Goal: Transaction & Acquisition: Purchase product/service

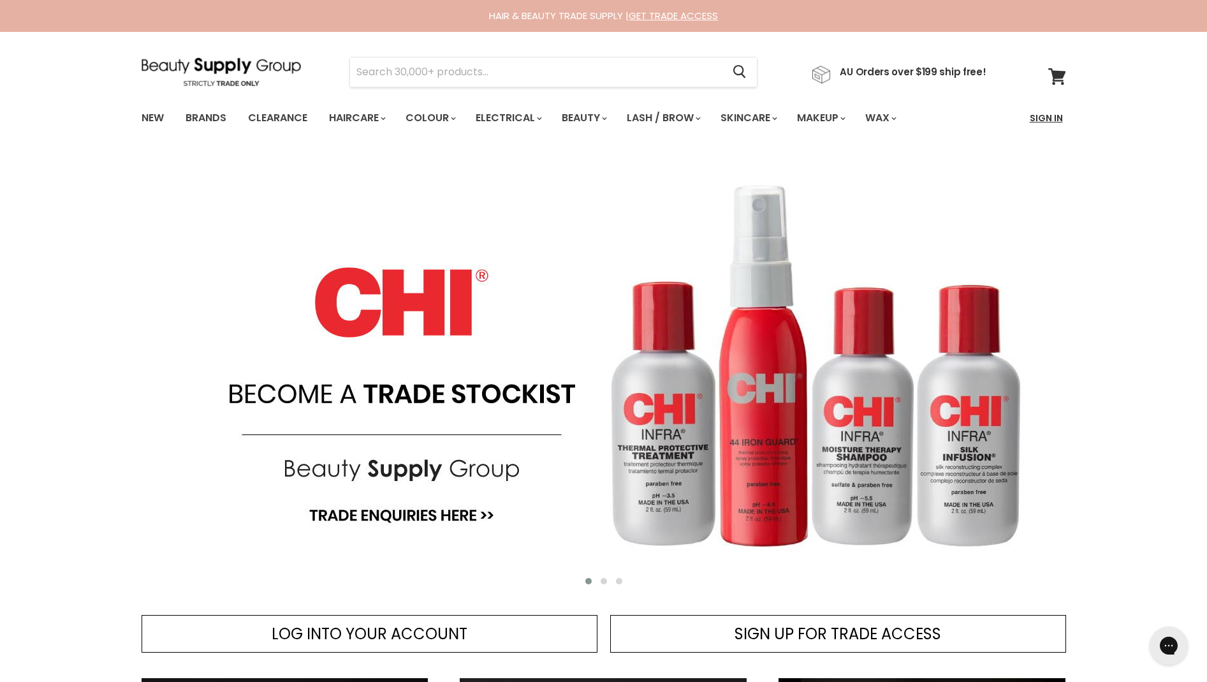
click at [1055, 115] on link "Sign In" at bounding box center [1046, 118] width 48 height 27
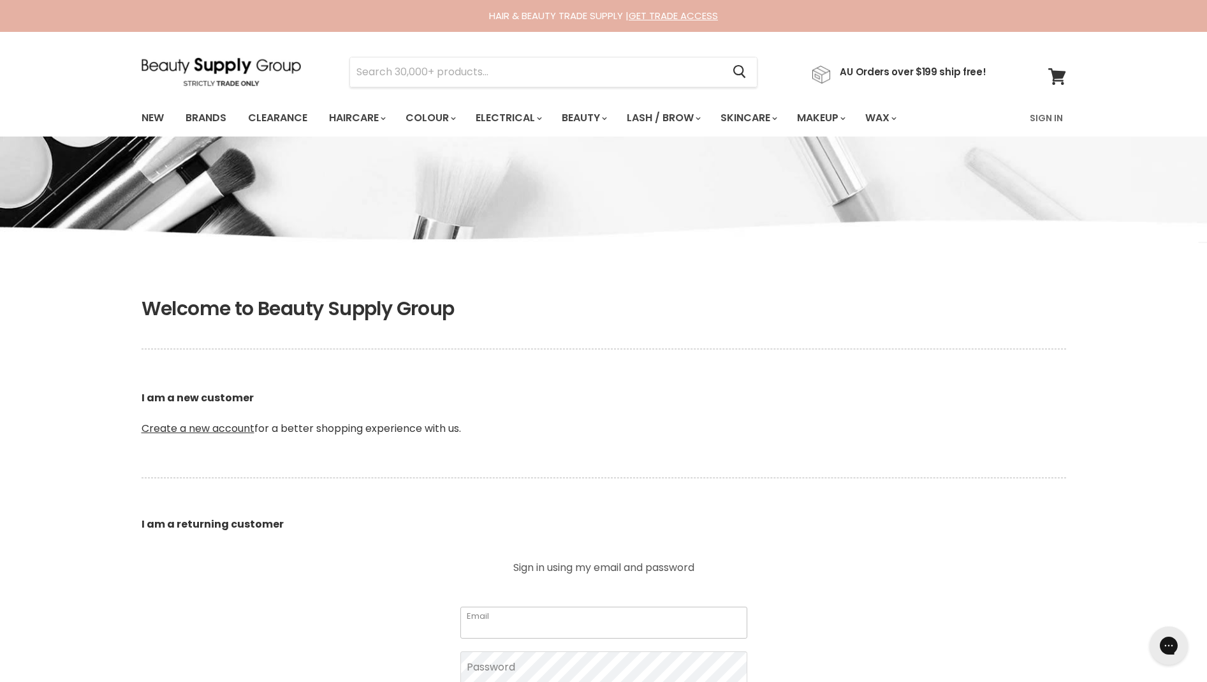
type input "[EMAIL_ADDRESS][DOMAIN_NAME]"
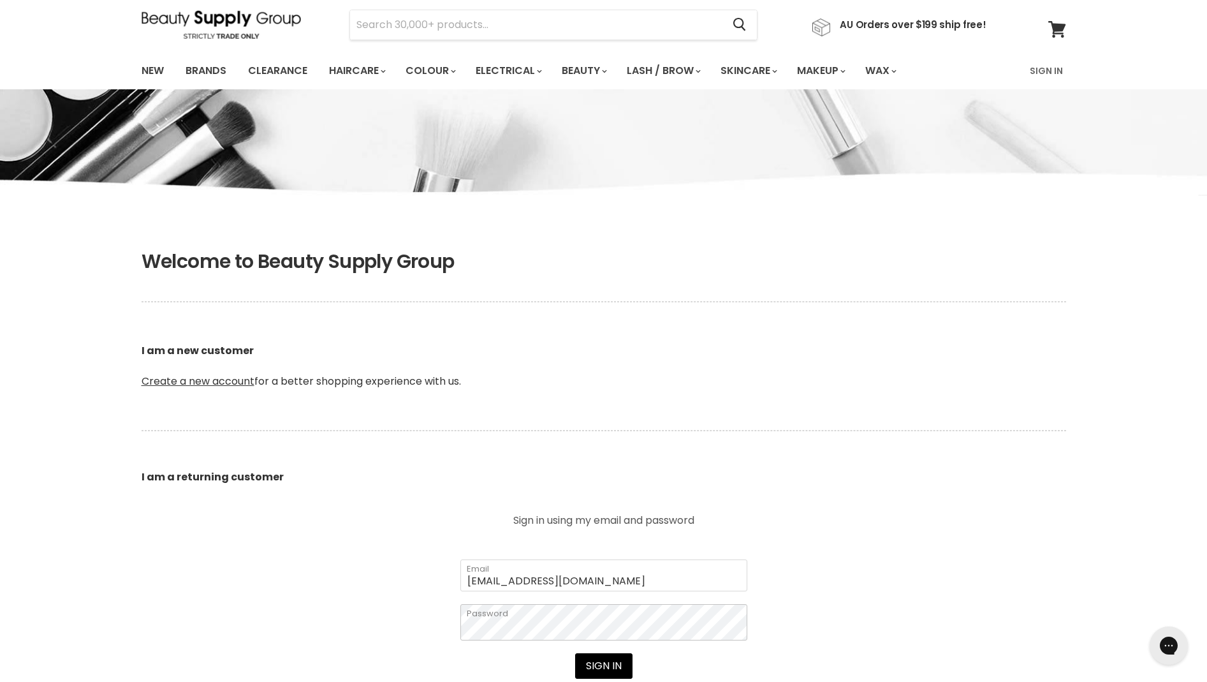
scroll to position [103, 0]
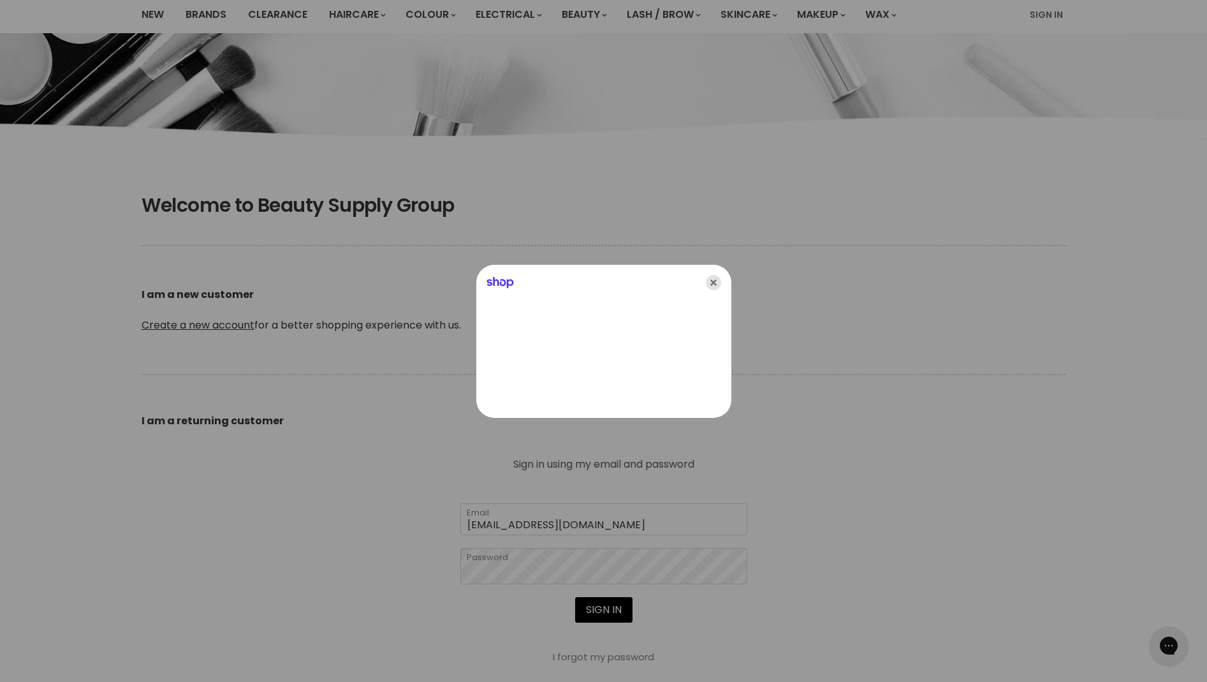
click at [707, 278] on icon "Close" at bounding box center [713, 282] width 15 height 15
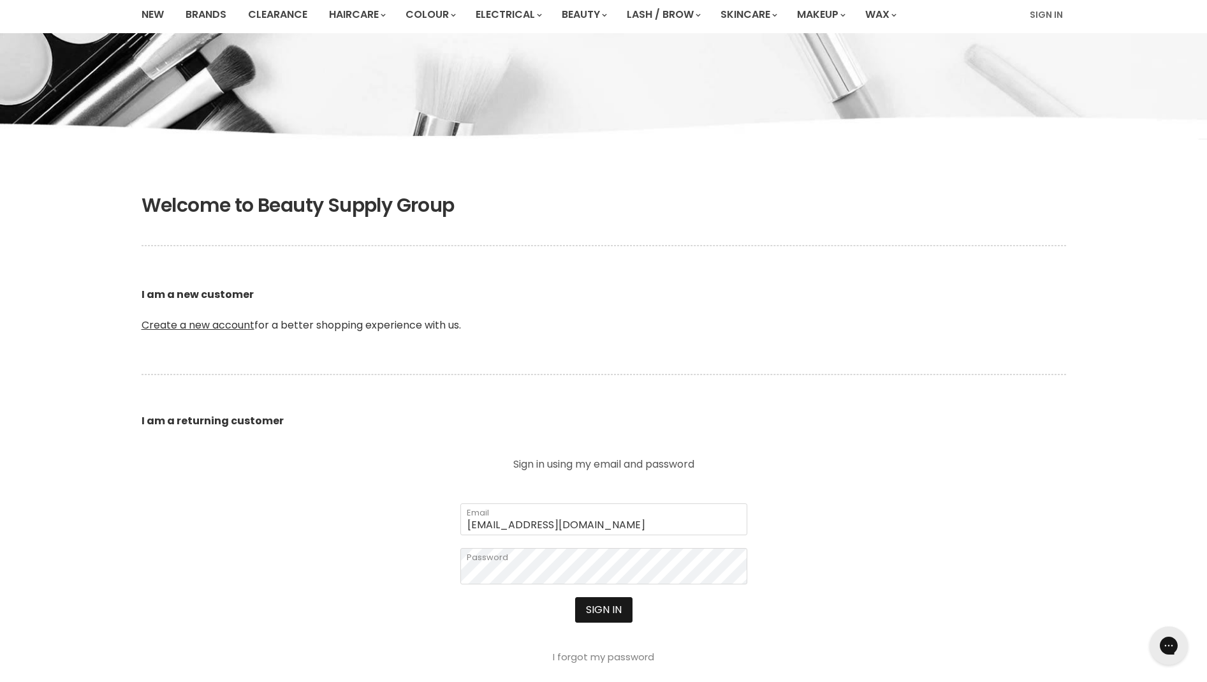
click at [594, 609] on button "Sign in" at bounding box center [603, 610] width 57 height 26
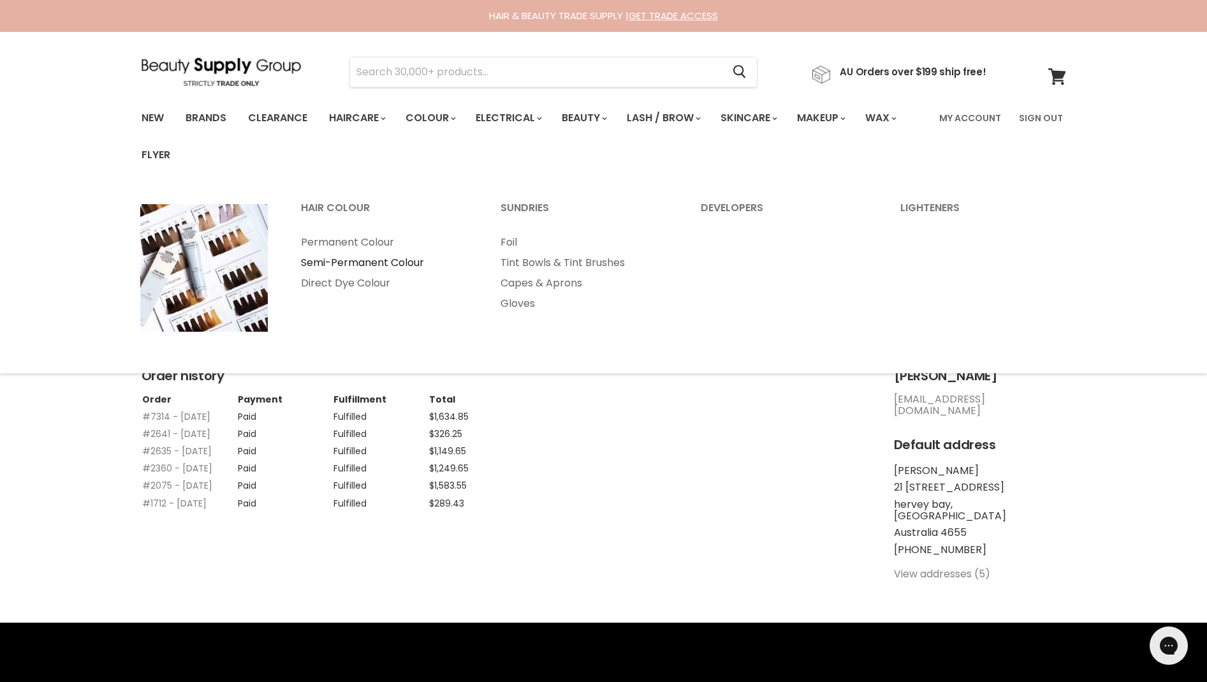
click at [397, 262] on link "Semi-Permanent Colour" at bounding box center [384, 263] width 198 height 20
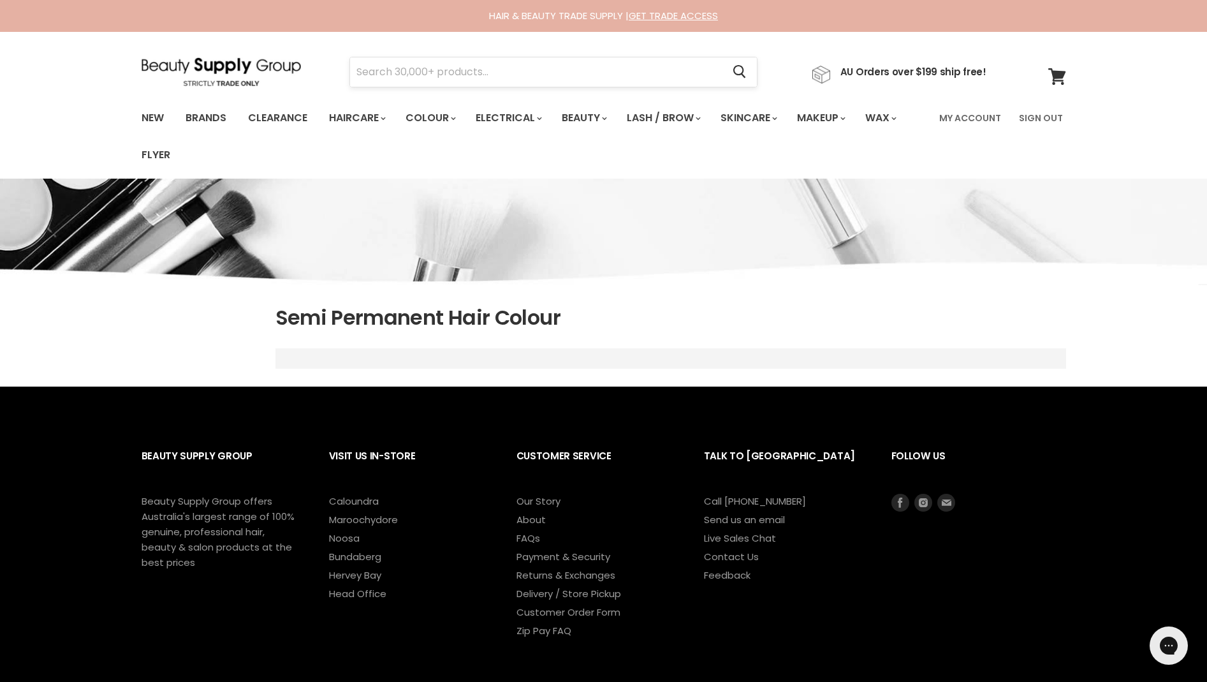
click at [552, 78] on input "Search" at bounding box center [536, 71] width 373 height 29
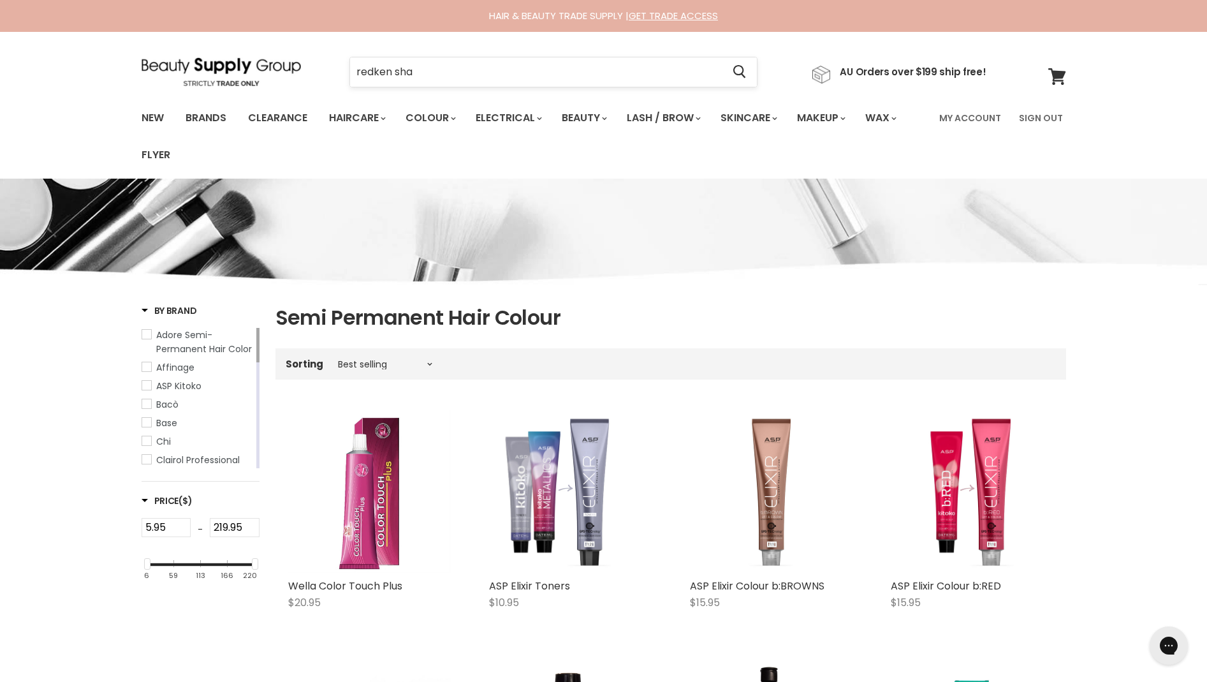
type input "redken shad"
type input "e"
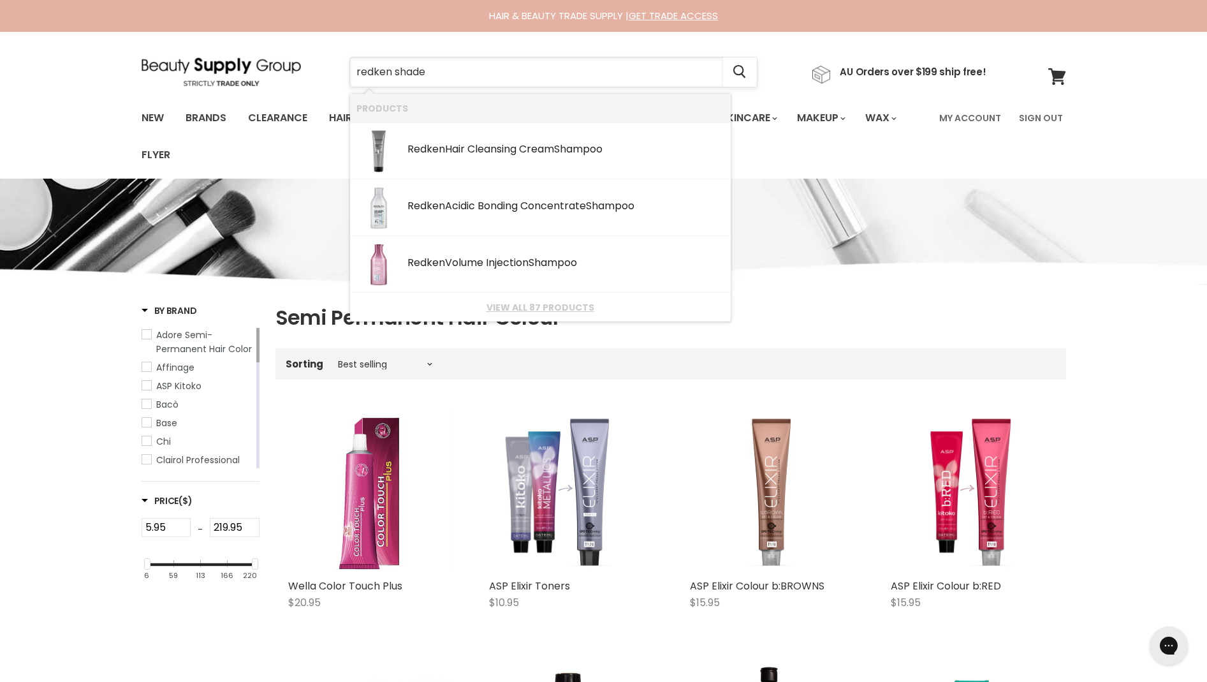
type input "redken shades"
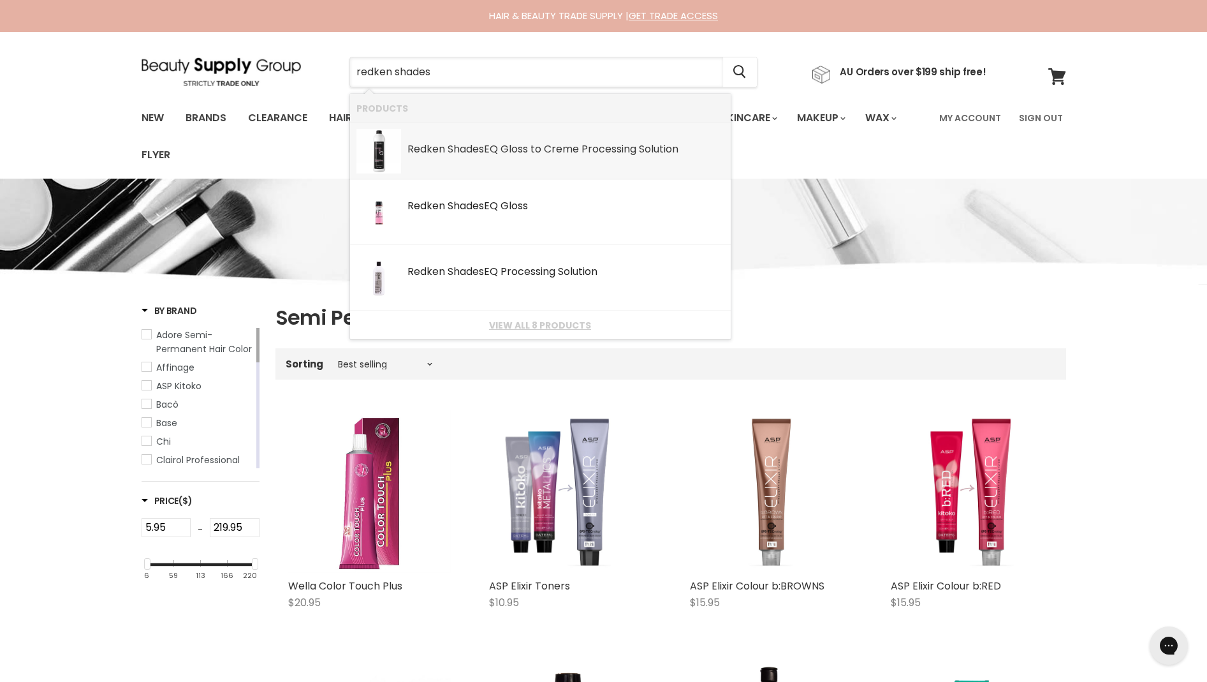
click at [562, 149] on div "Redken Shades EQ Gloss to Creme Processing Solution" at bounding box center [566, 150] width 317 height 13
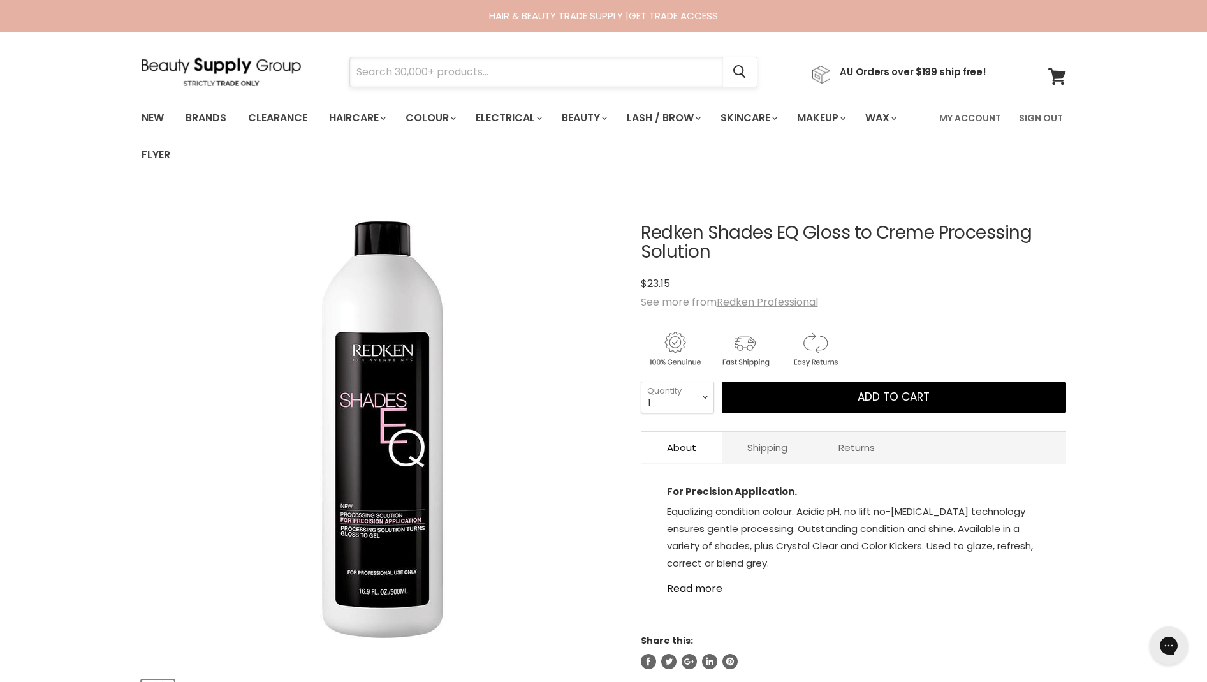
click at [471, 64] on input "Search" at bounding box center [536, 71] width 373 height 29
type input "redken"
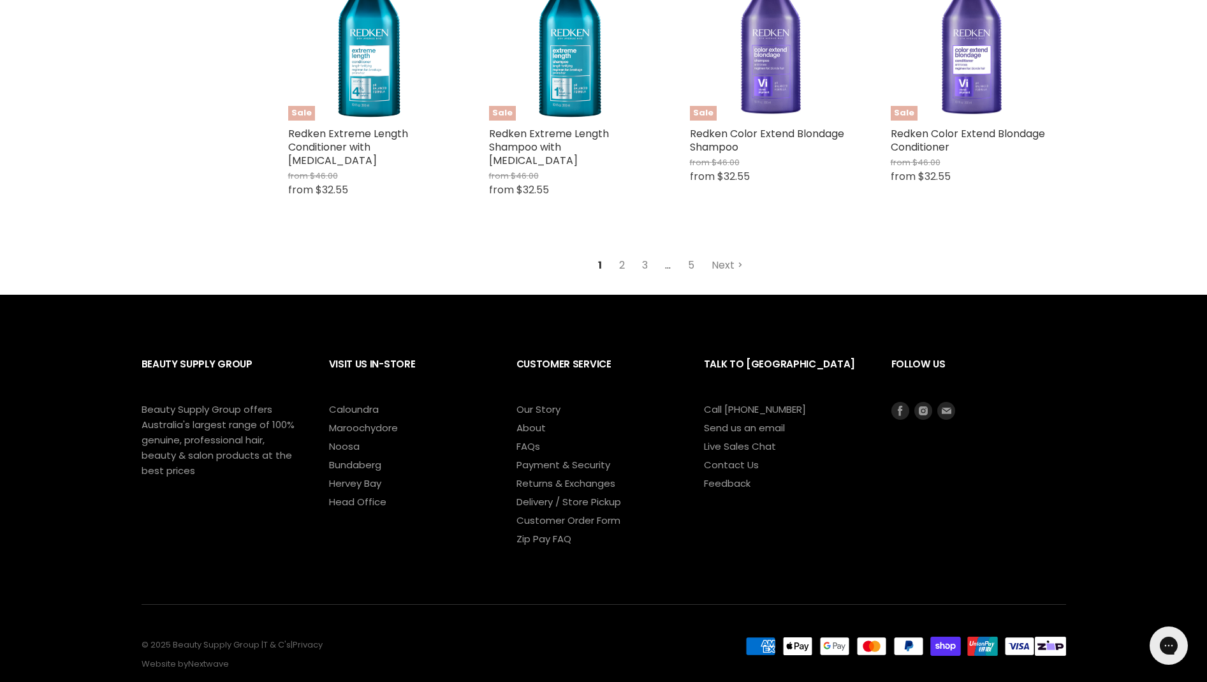
scroll to position [1784, 0]
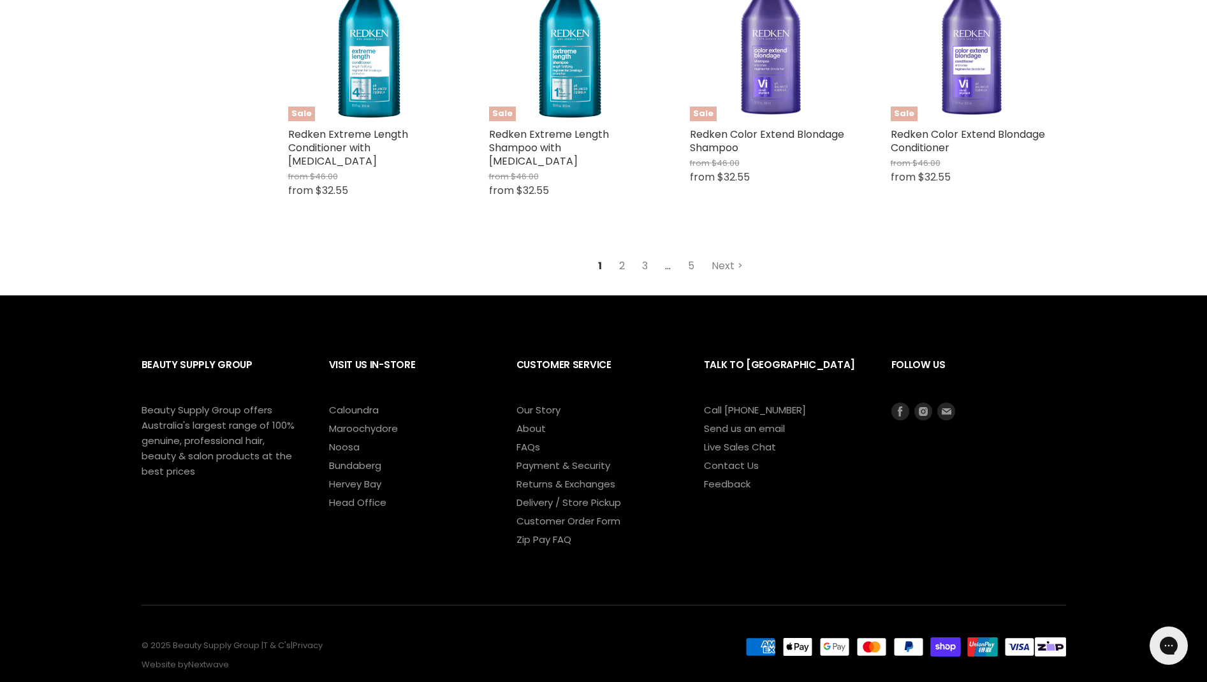
click at [628, 255] on link "2" at bounding box center [622, 266] width 20 height 23
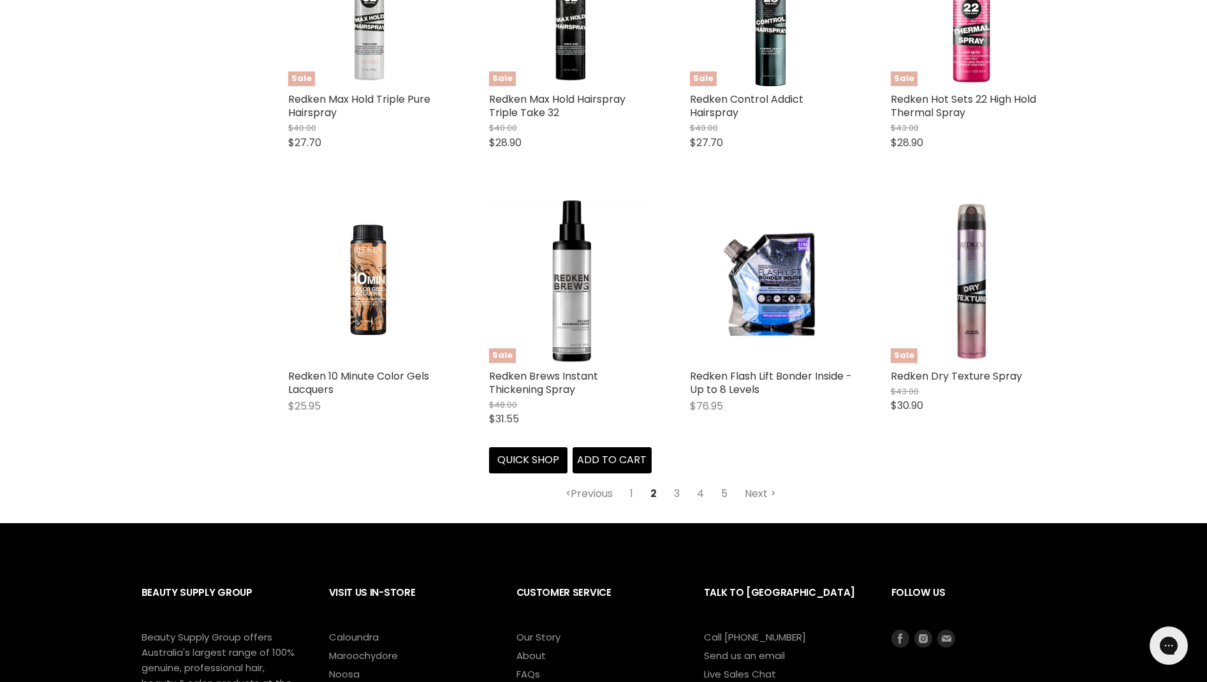
scroll to position [1516, 1]
click at [673, 485] on link "3" at bounding box center [677, 493] width 20 height 23
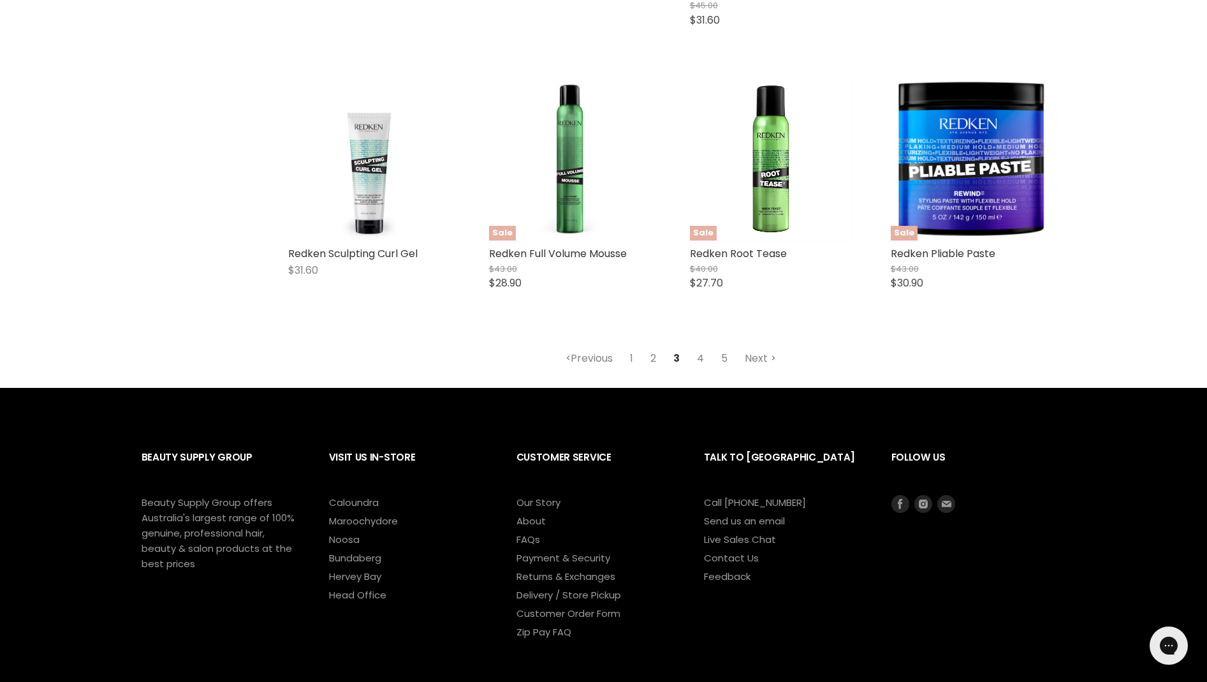
scroll to position [1704, 0]
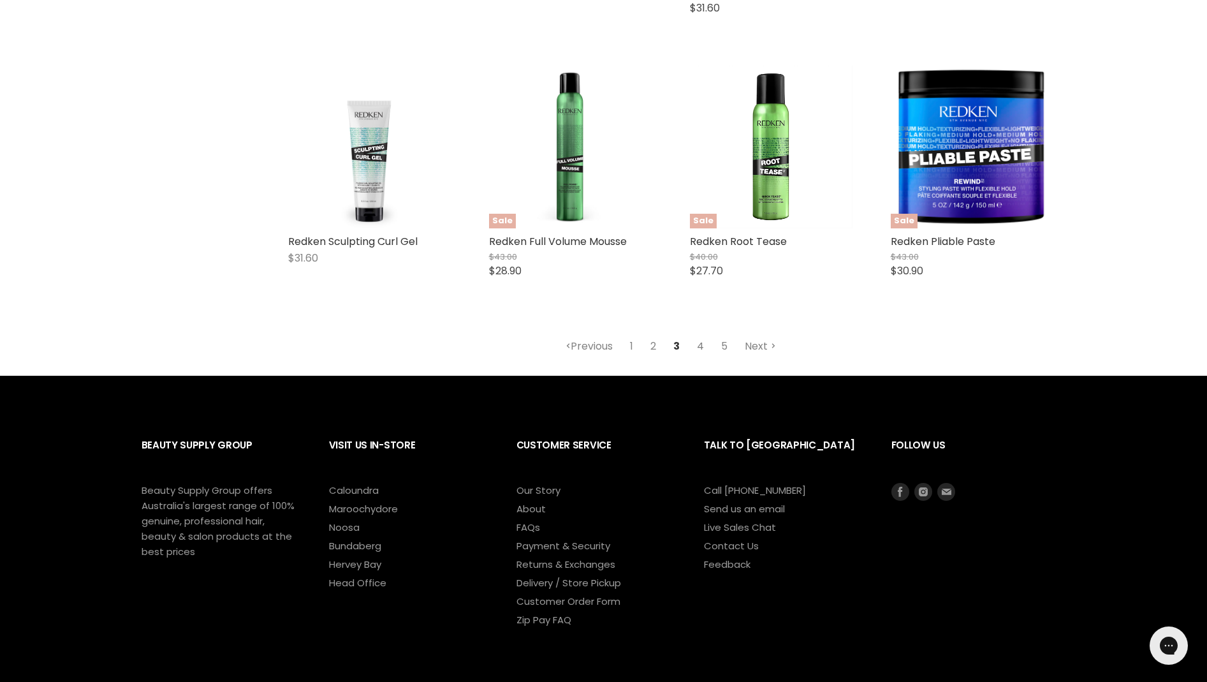
click at [702, 339] on link "4" at bounding box center [700, 346] width 21 height 23
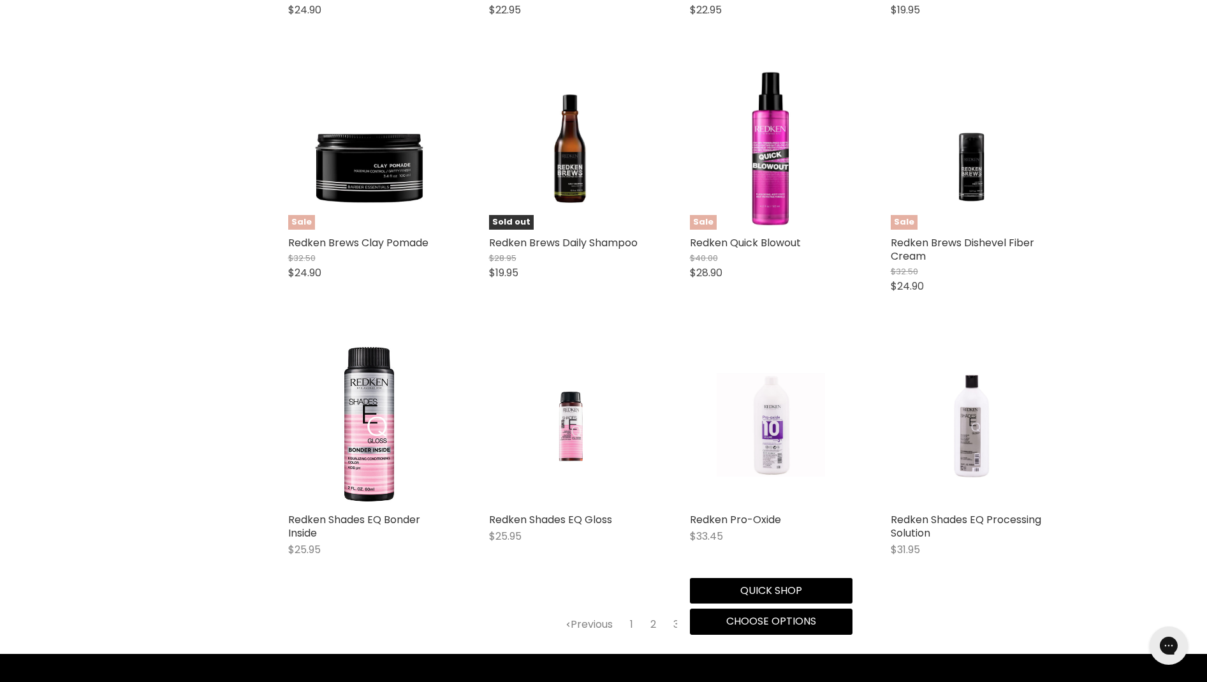
scroll to position [1400, 0]
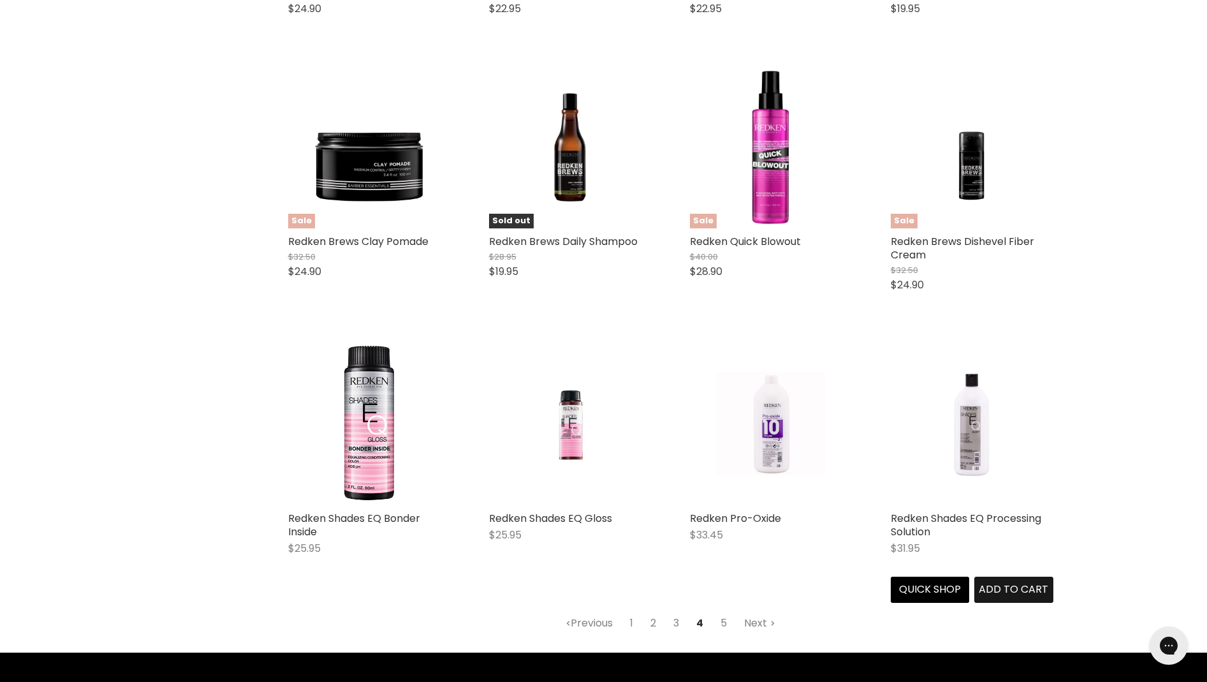
click at [1002, 582] on span "Add to cart" at bounding box center [1014, 589] width 70 height 15
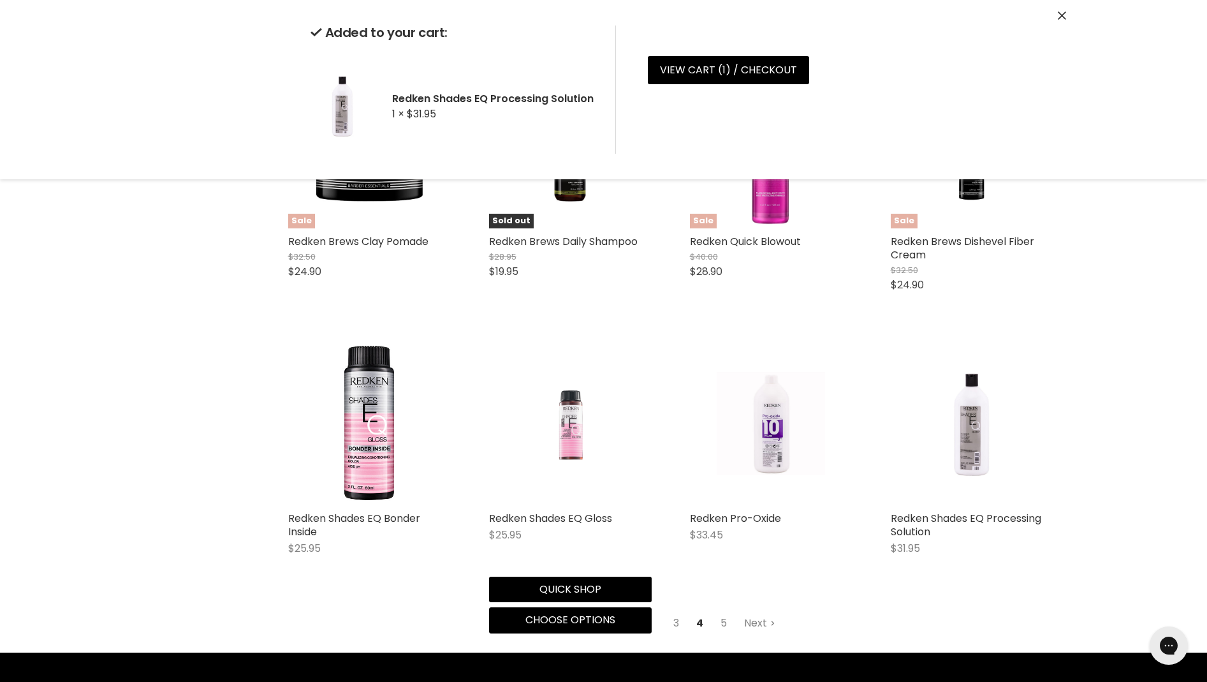
click at [561, 464] on img "Main content" at bounding box center [570, 424] width 108 height 163
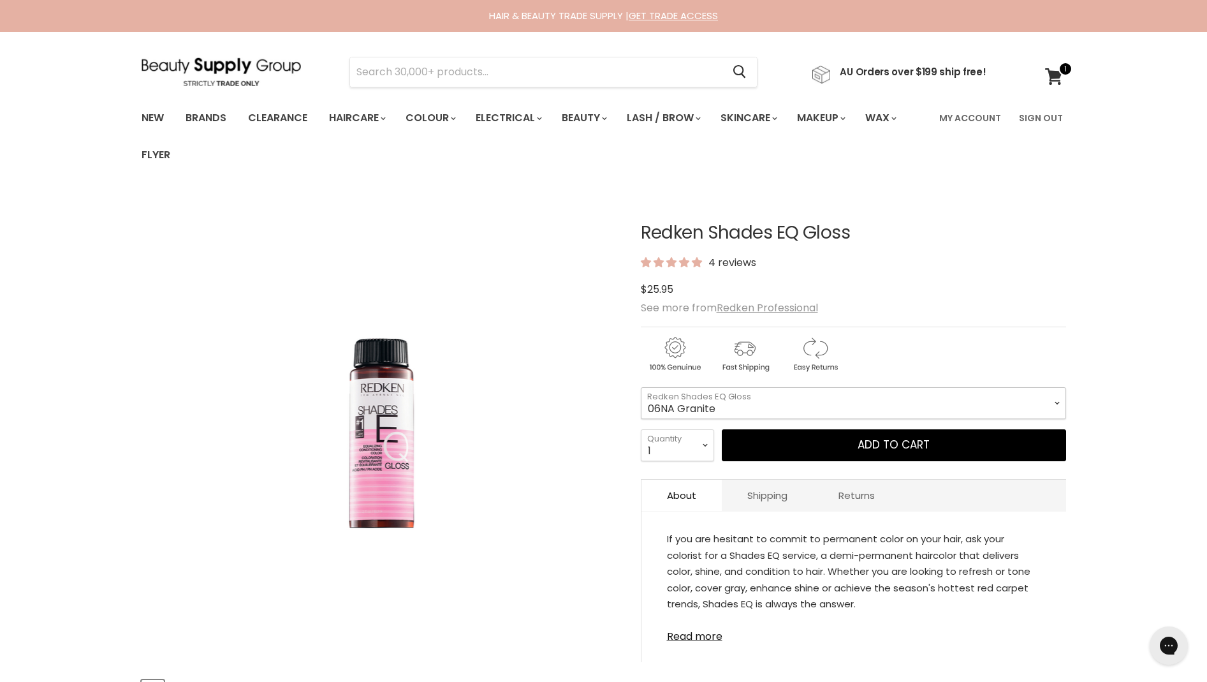
select select "06NA Granite"
select select "5"
type input "5"
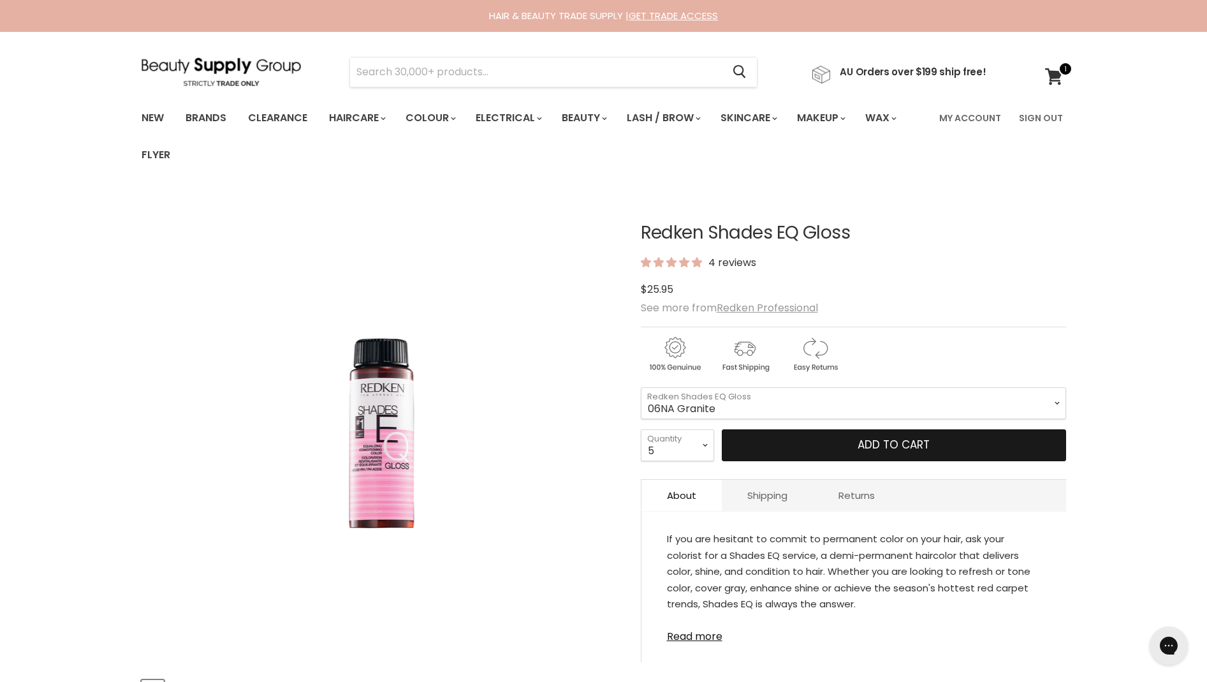
click at [784, 438] on button "Add to cart" at bounding box center [894, 445] width 344 height 32
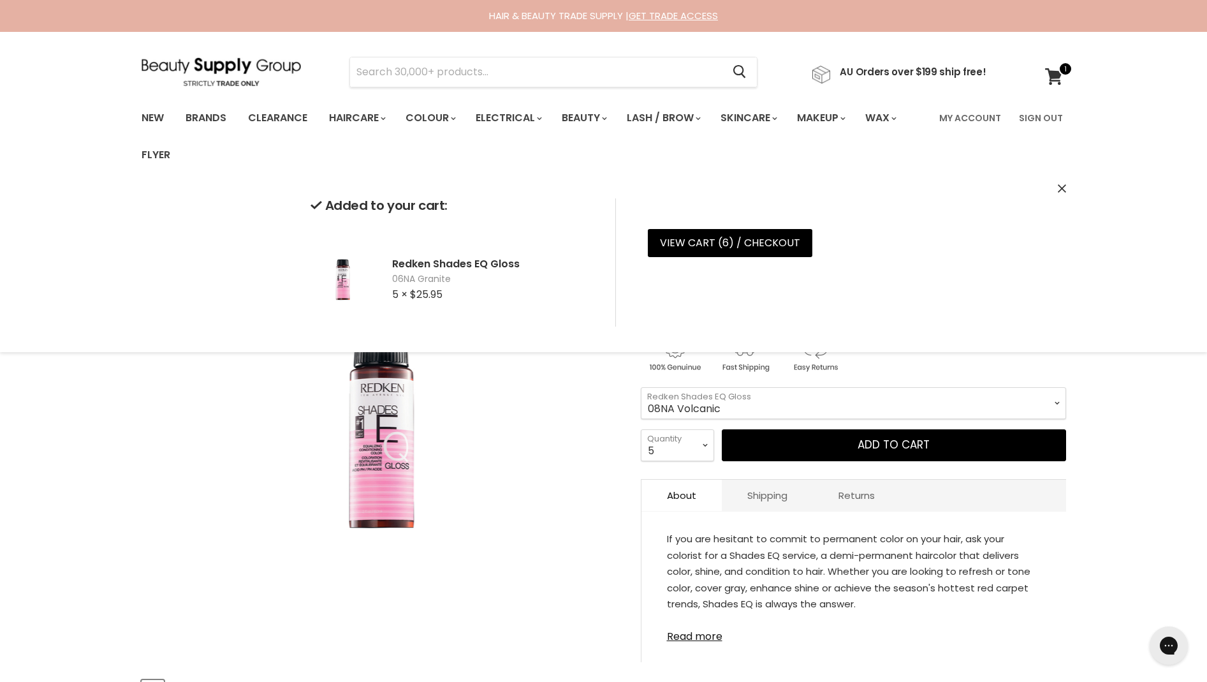
select select "08NA Volcanic"
select select "4"
type input "4"
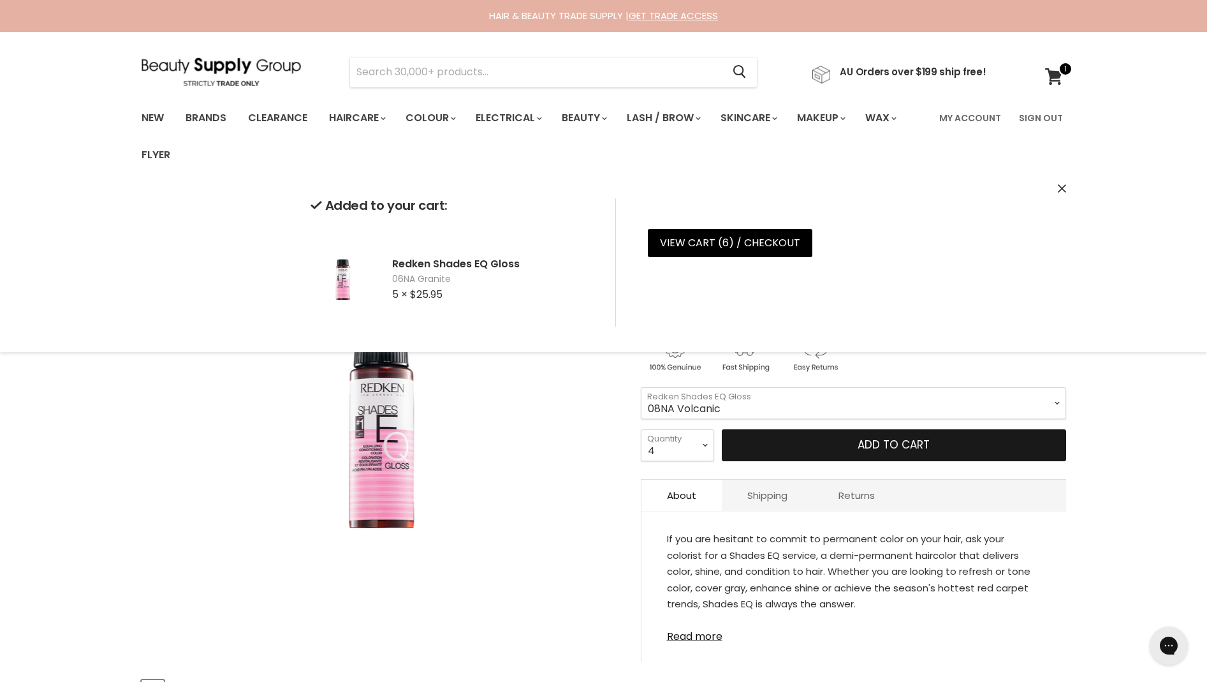
click at [797, 440] on button "Add to cart" at bounding box center [894, 445] width 344 height 32
click at [815, 443] on button "Add to cart" at bounding box center [894, 445] width 344 height 32
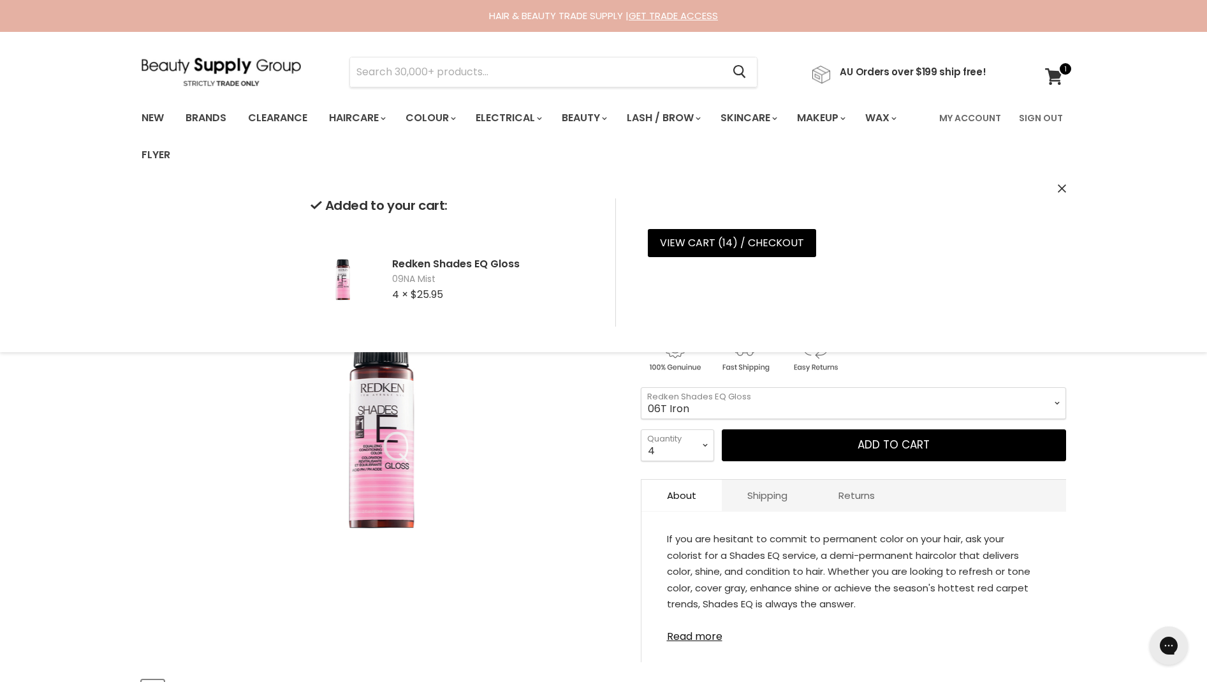
select select "06T Iron"
select select "2"
type input "2"
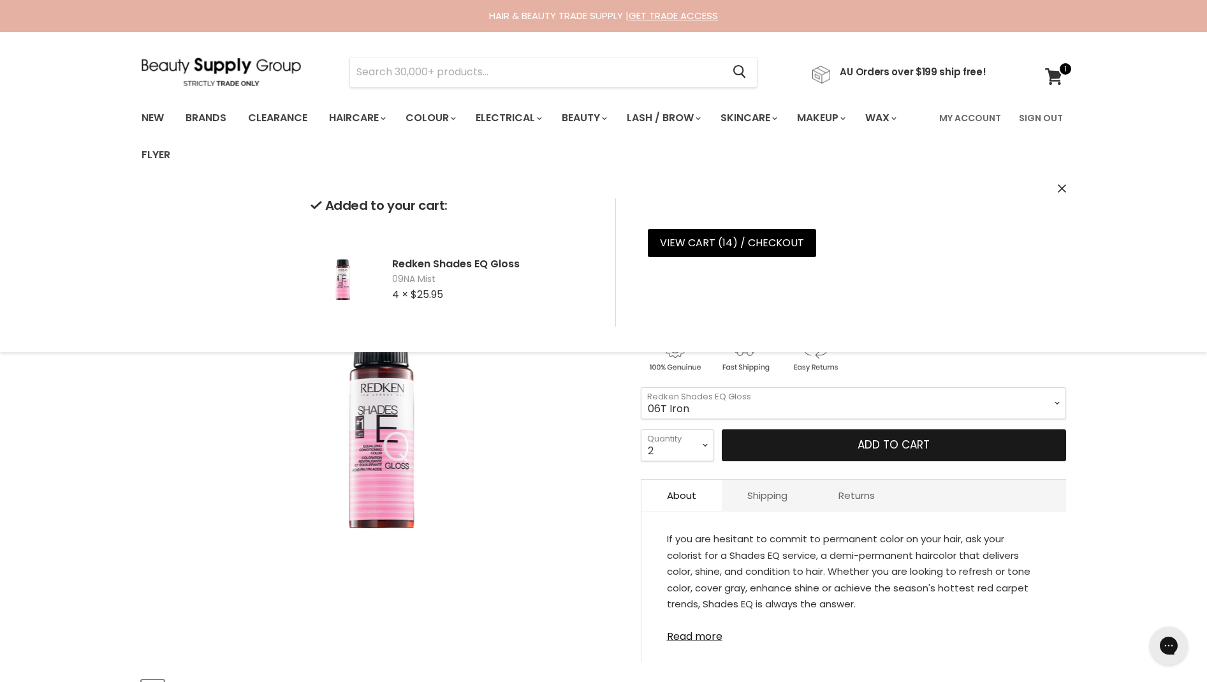
click at [762, 431] on button "Add to cart" at bounding box center [894, 445] width 344 height 32
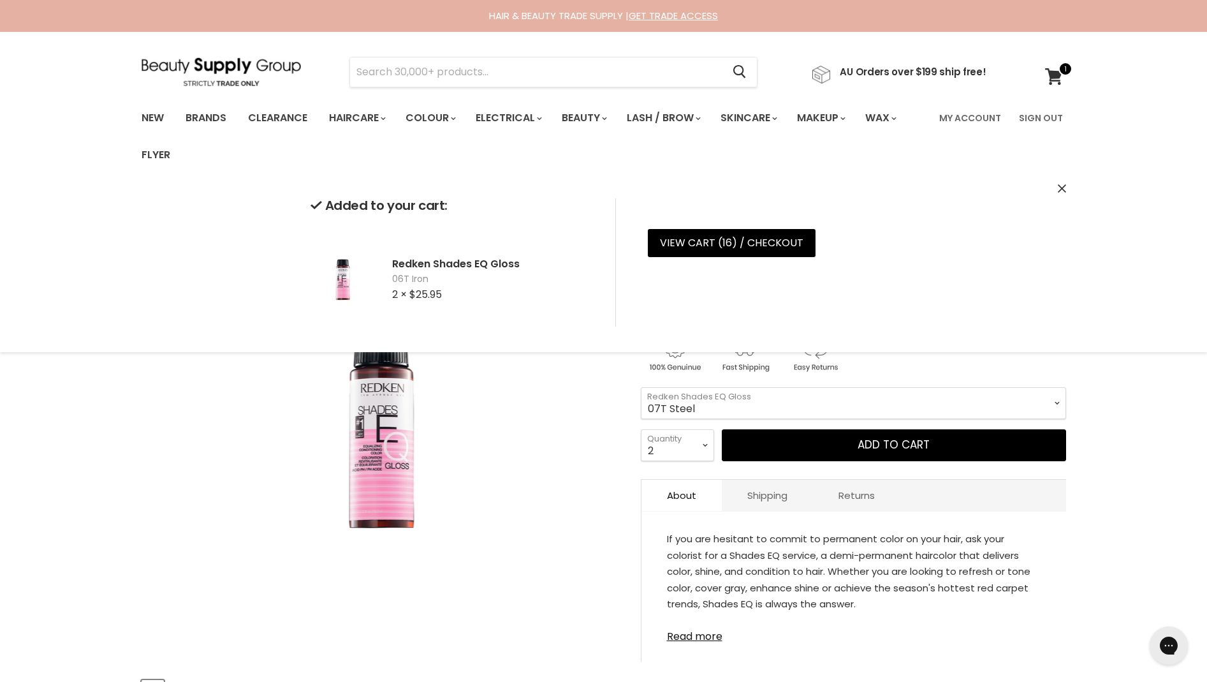
select select "07T Steel"
select select "3"
type input "3"
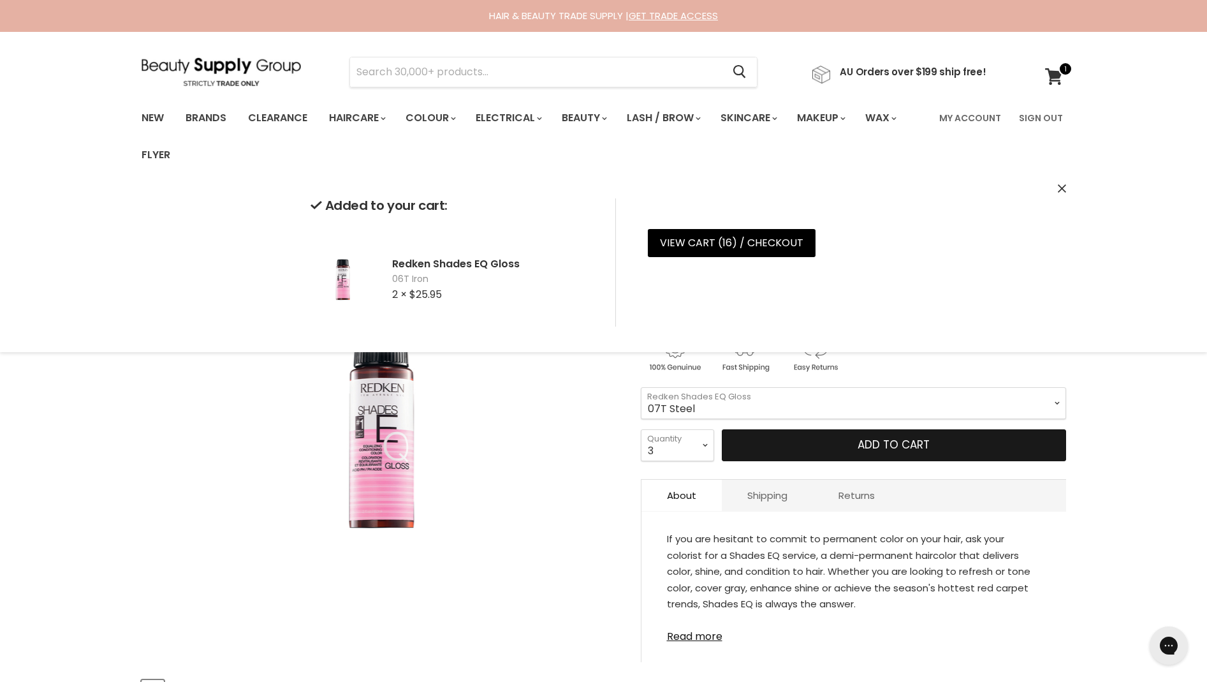
click at [762, 448] on button "Add to cart" at bounding box center [894, 445] width 344 height 32
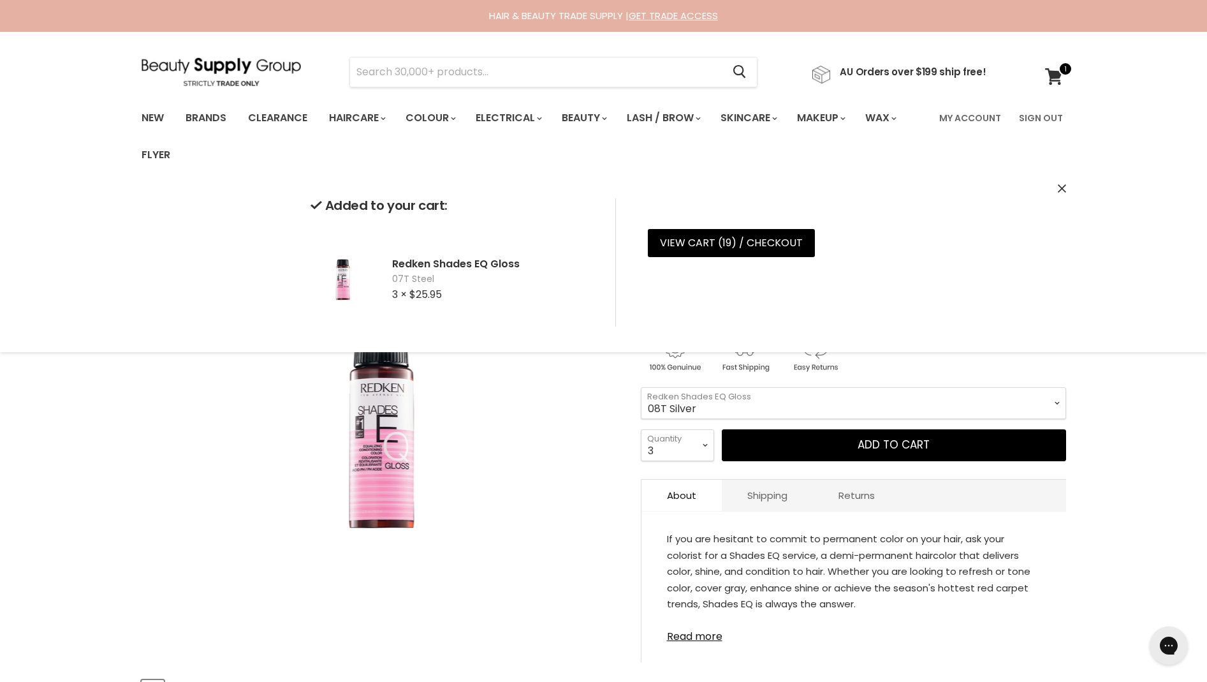
select select "08T Silver"
select select "4"
type input "4"
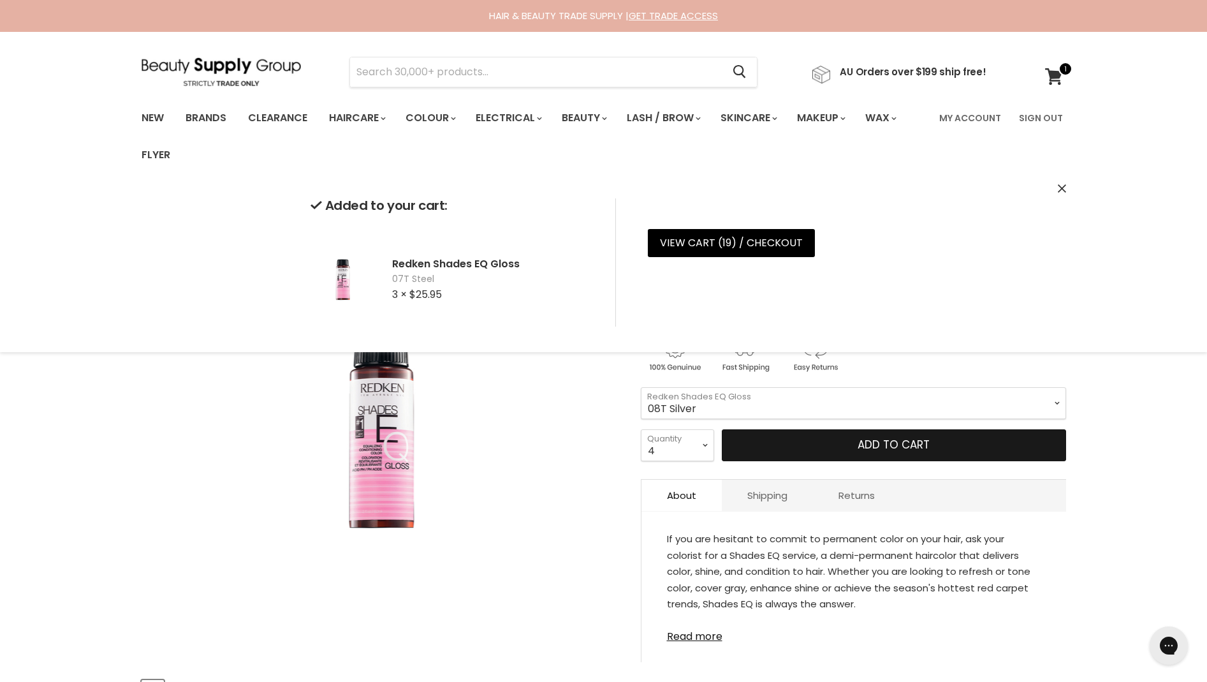
drag, startPoint x: 688, startPoint y: 442, endPoint x: 776, endPoint y: 454, distance: 88.9
click at [776, 454] on div "1 2 3 4 5 6 7 8 9 10+ Quantity 4 Quantity Add to cart" at bounding box center [853, 445] width 425 height 32
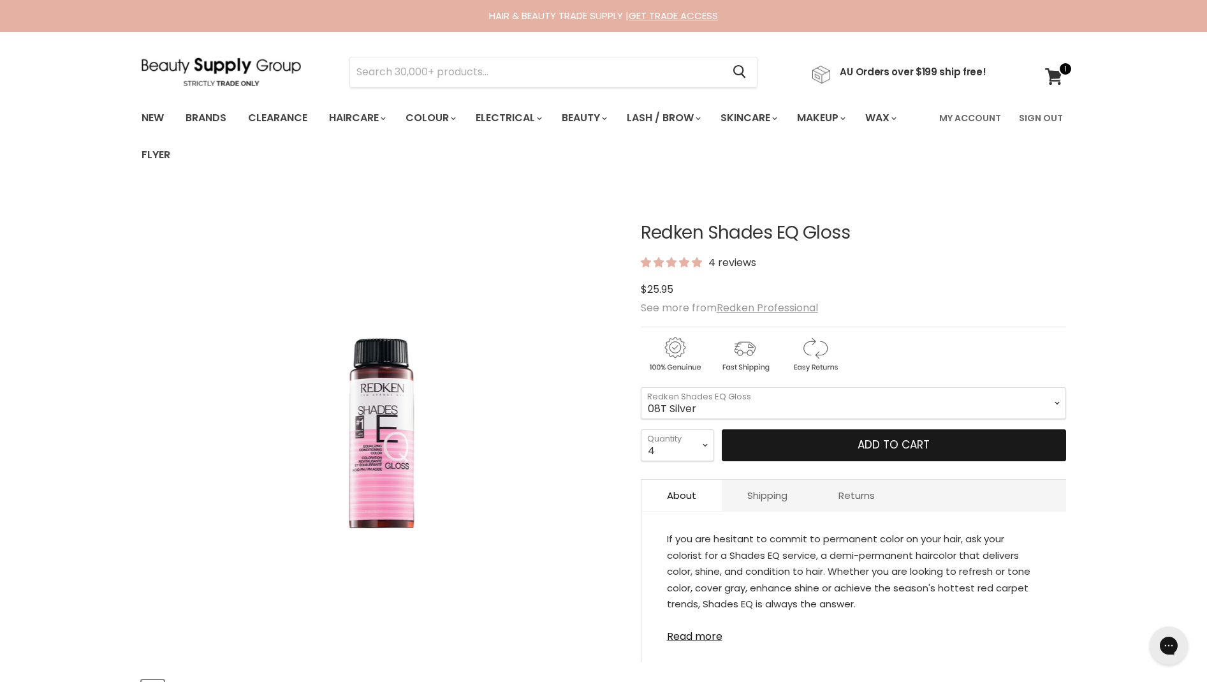
click at [877, 439] on button "Add to cart" at bounding box center [894, 445] width 344 height 32
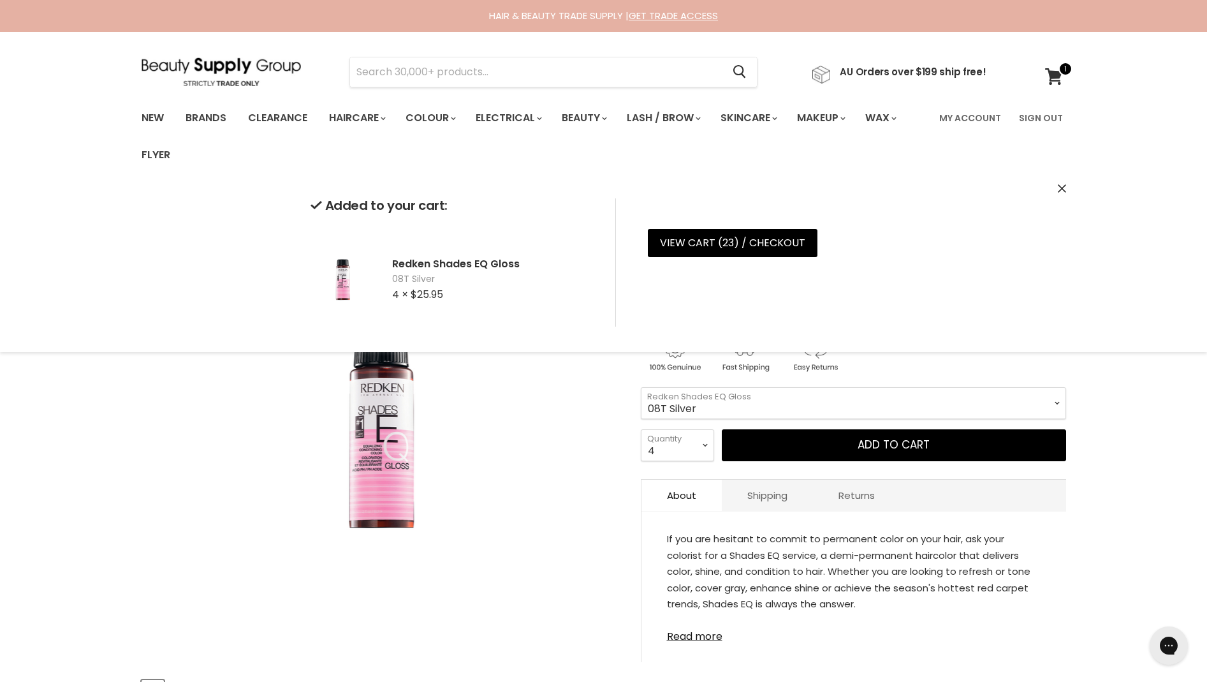
select select "06NB [PERSON_NAME]"
select select "6"
type input "6"
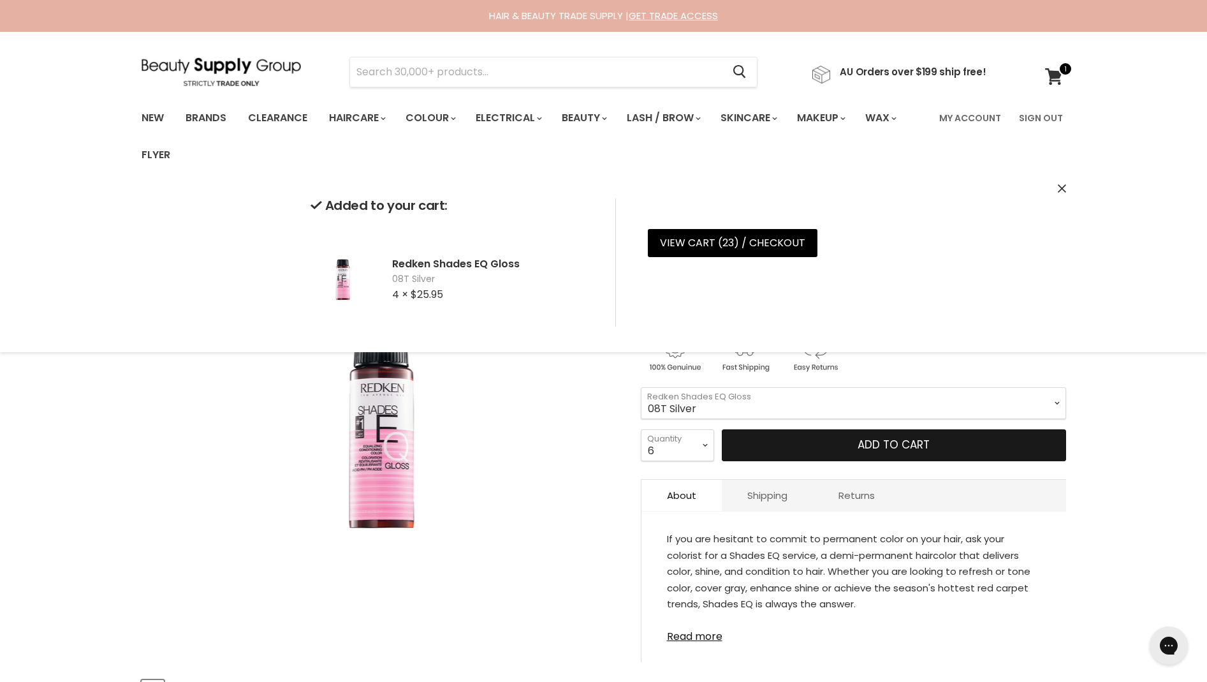
click at [782, 443] on button "Add to cart" at bounding box center [894, 445] width 344 height 32
click at [836, 443] on button "Add to cart" at bounding box center [894, 445] width 344 height 32
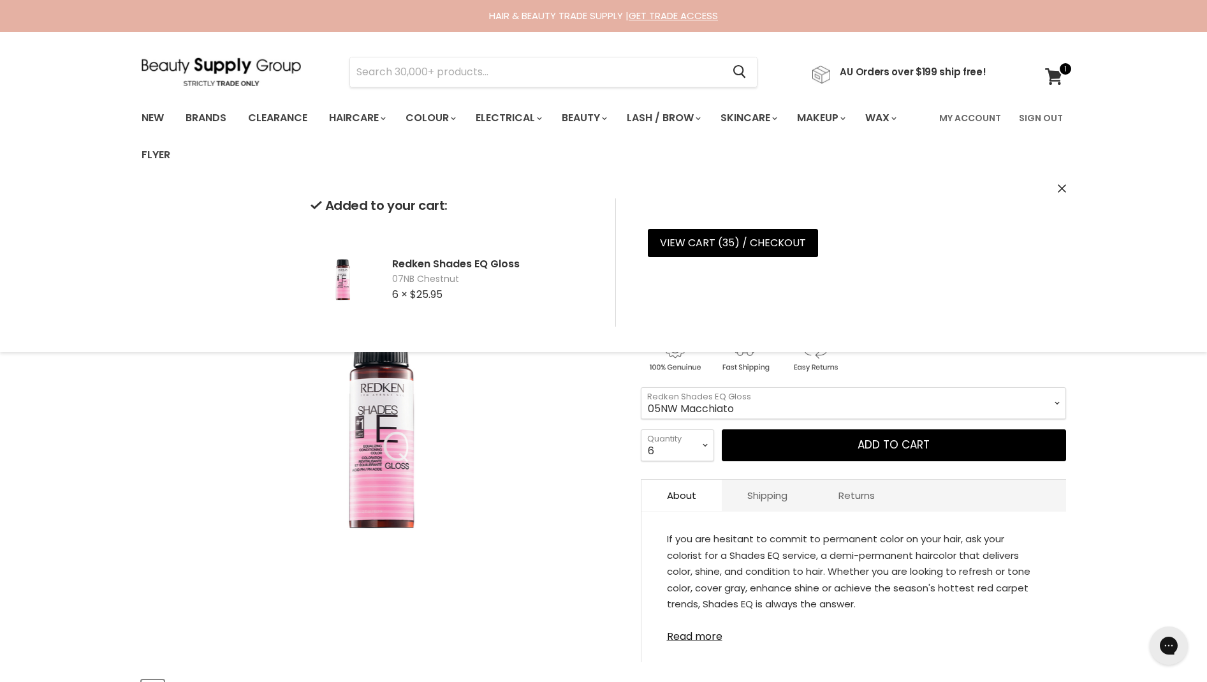
select select "05NW Macchiato"
select select "3"
type input "3"
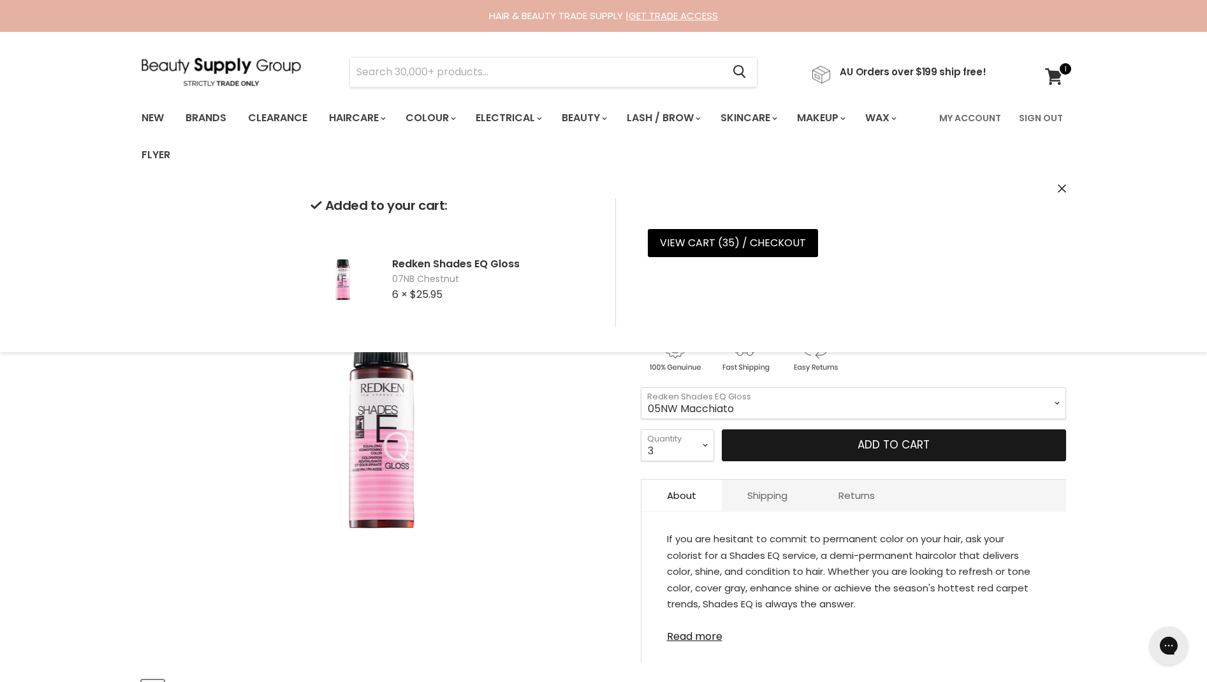
click at [750, 446] on button "Add to cart" at bounding box center [894, 445] width 344 height 32
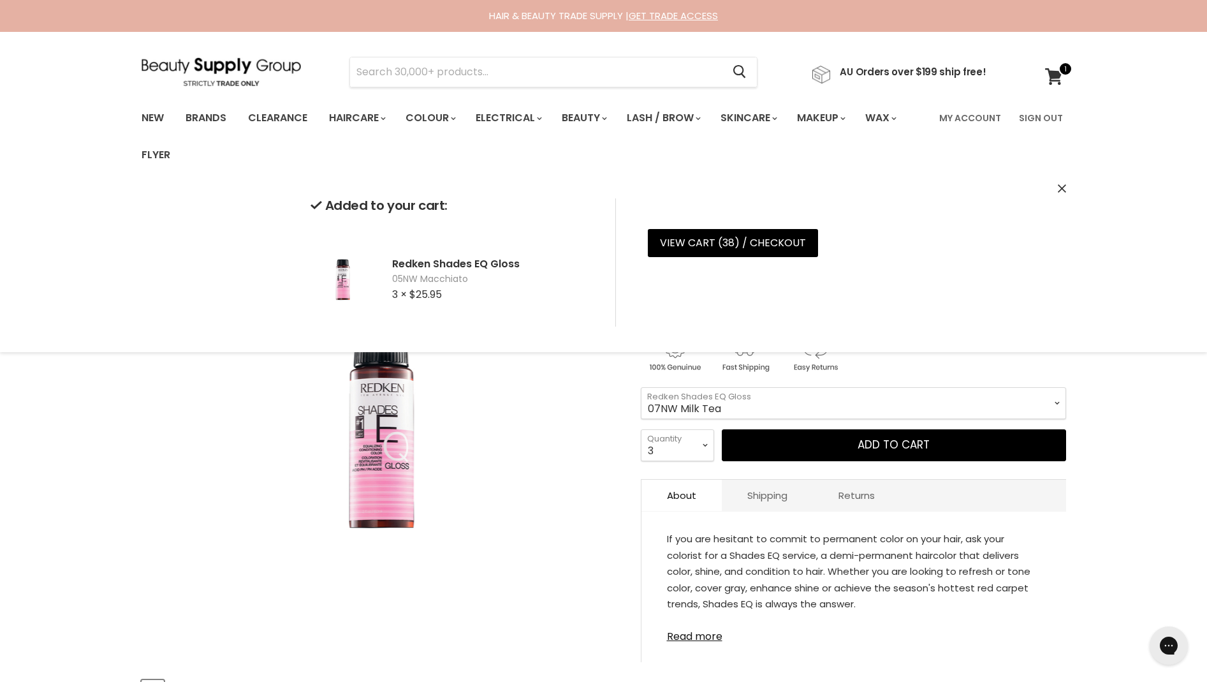
select select "07NW Milk Tea"
select select "5"
type input "5"
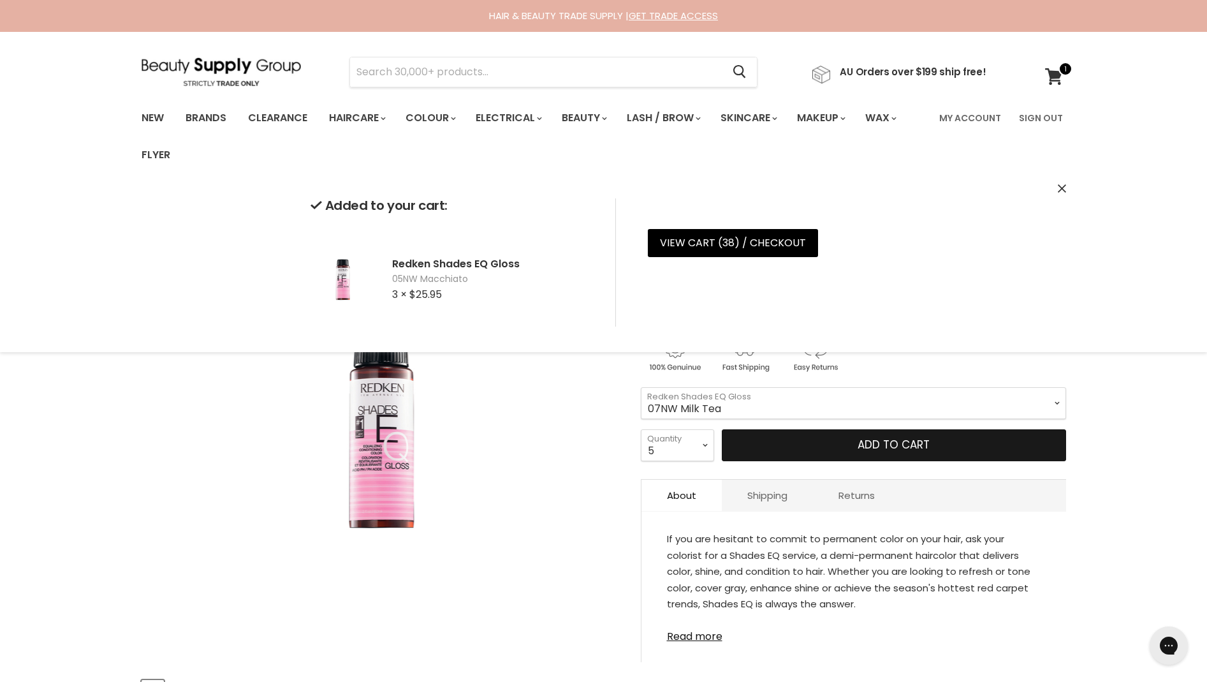
click at [825, 443] on button "Add to cart" at bounding box center [894, 445] width 344 height 32
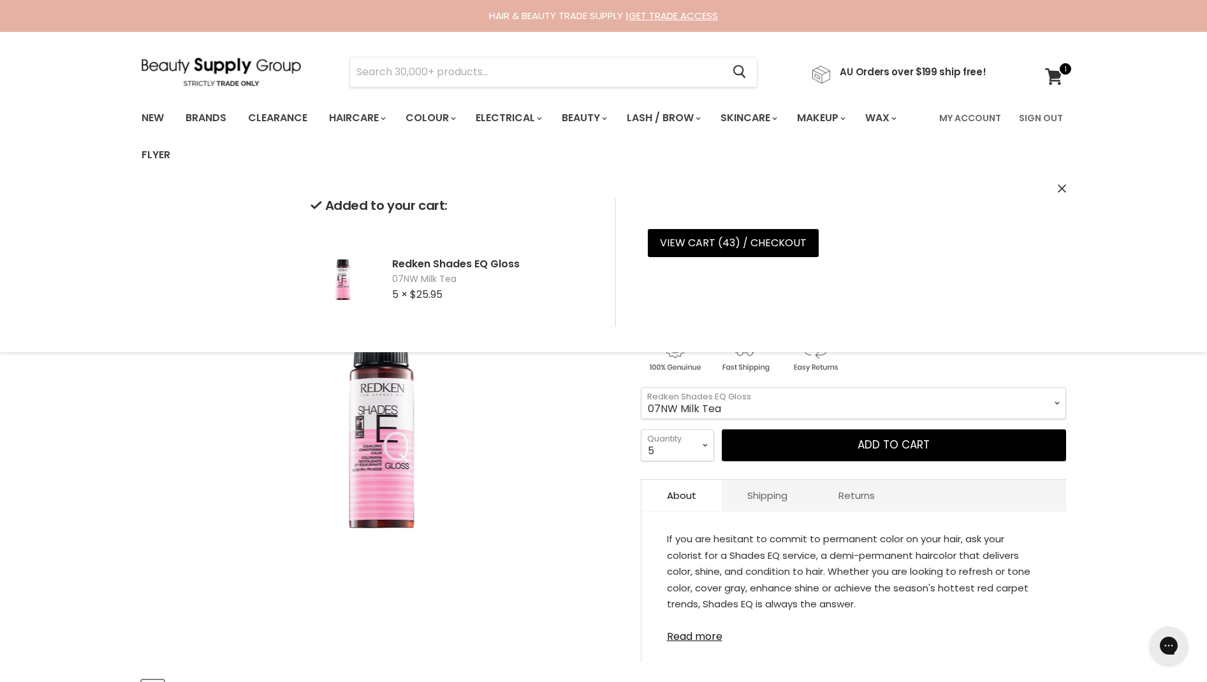
select select "06GI Tenerife"
select select "3"
type input "3"
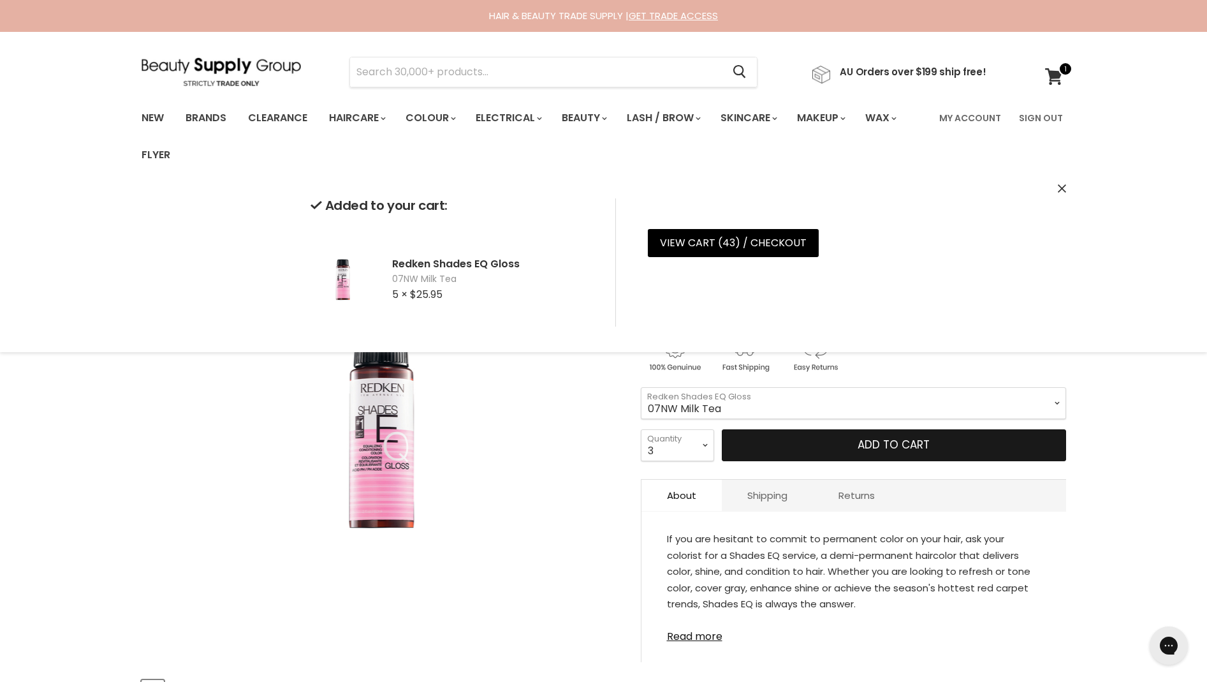
click at [754, 443] on button "Add to cart" at bounding box center [894, 445] width 344 height 32
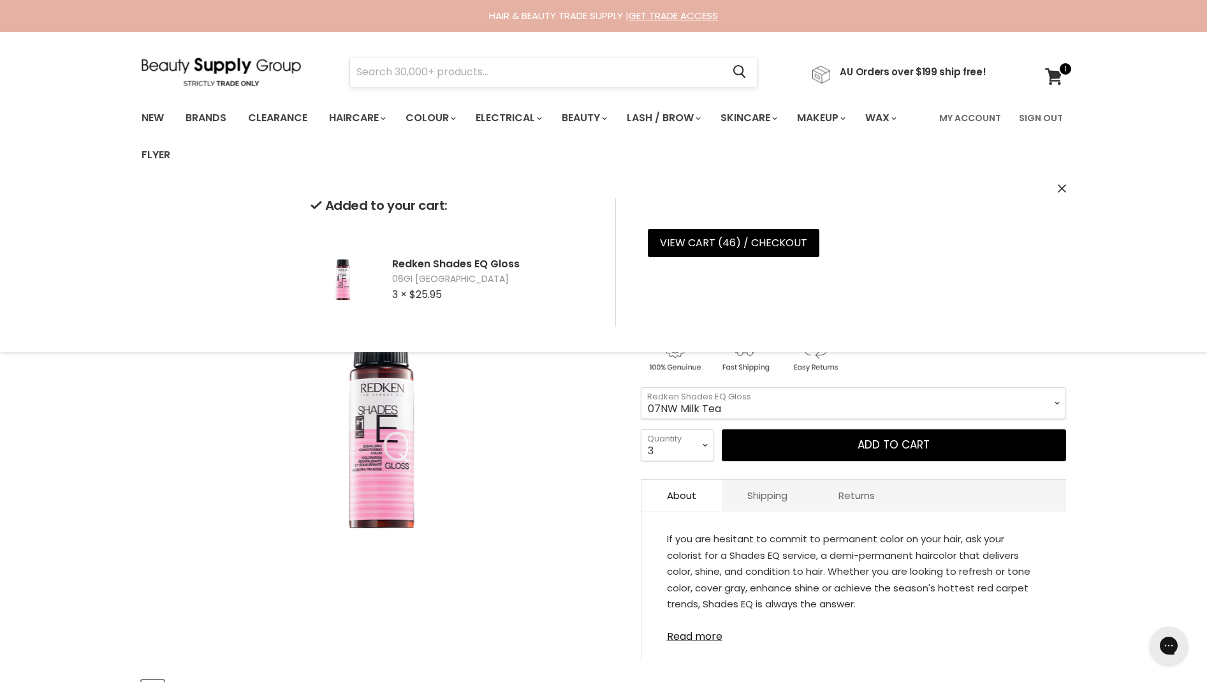
click at [545, 71] on input "Search" at bounding box center [536, 71] width 373 height 29
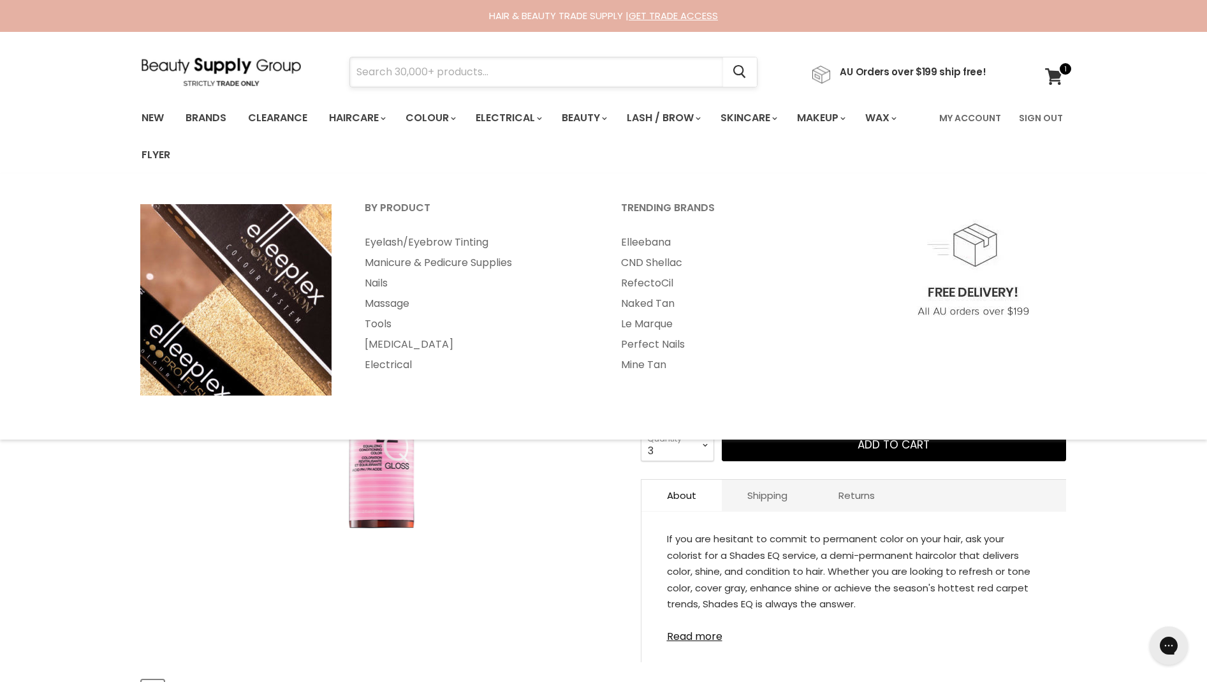
click at [541, 65] on input "Search" at bounding box center [536, 71] width 373 height 29
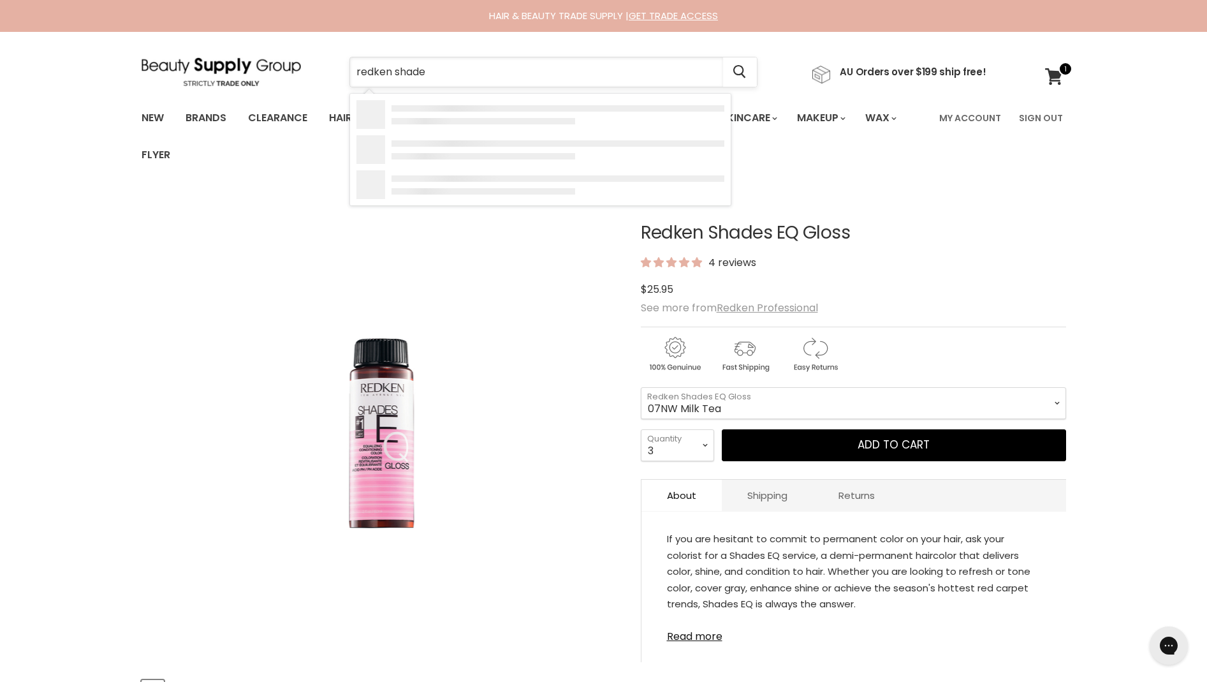
type input "redken shades"
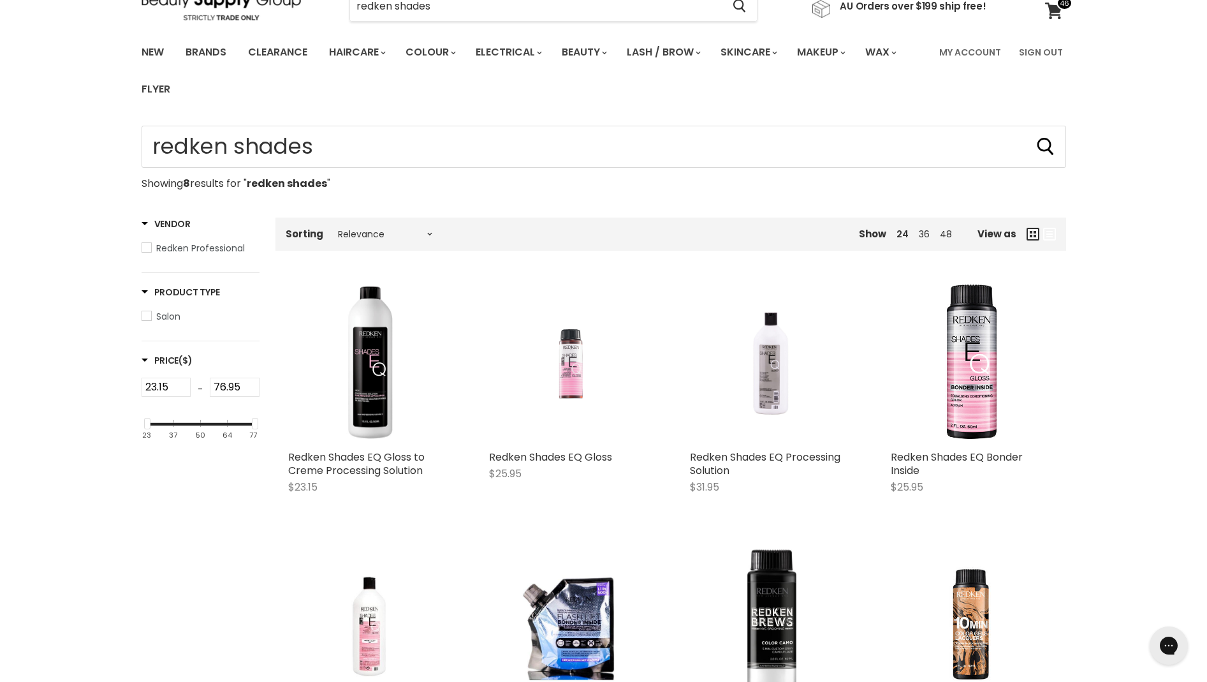
scroll to position [114, 0]
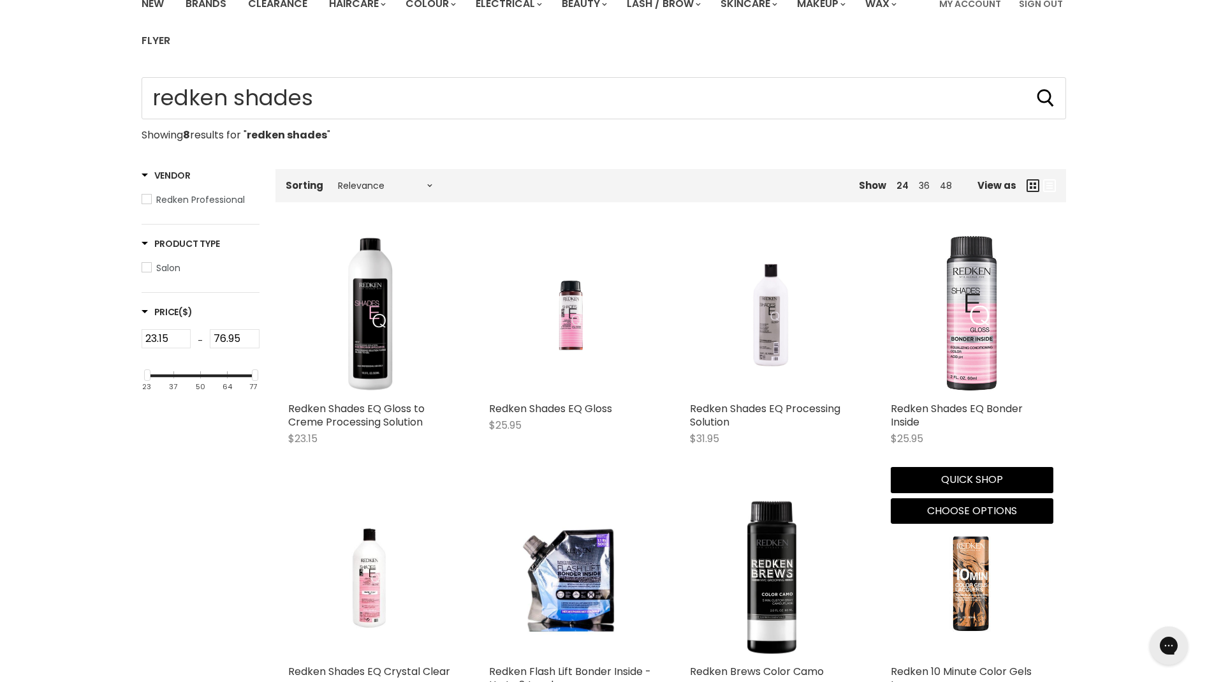
click at [991, 343] on img "Main content" at bounding box center [972, 314] width 163 height 163
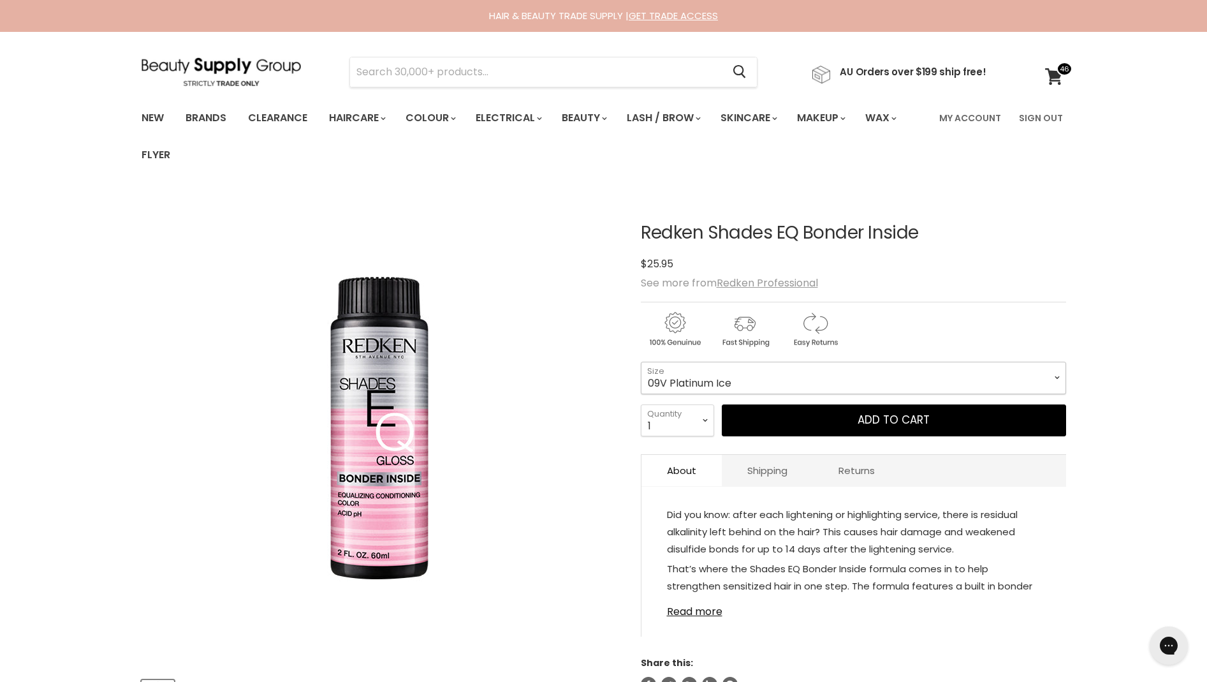
select select "09V Platinum Ice"
select select "6"
type input "6"
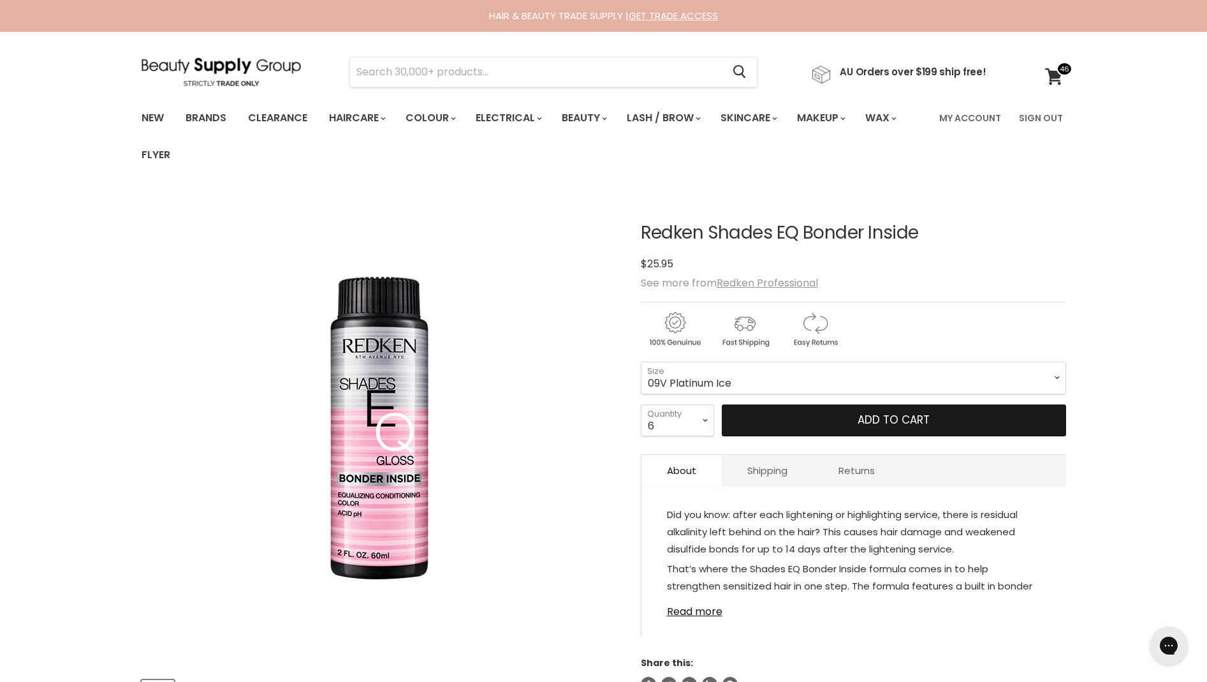
click at [774, 411] on button "Add to cart" at bounding box center [894, 420] width 344 height 32
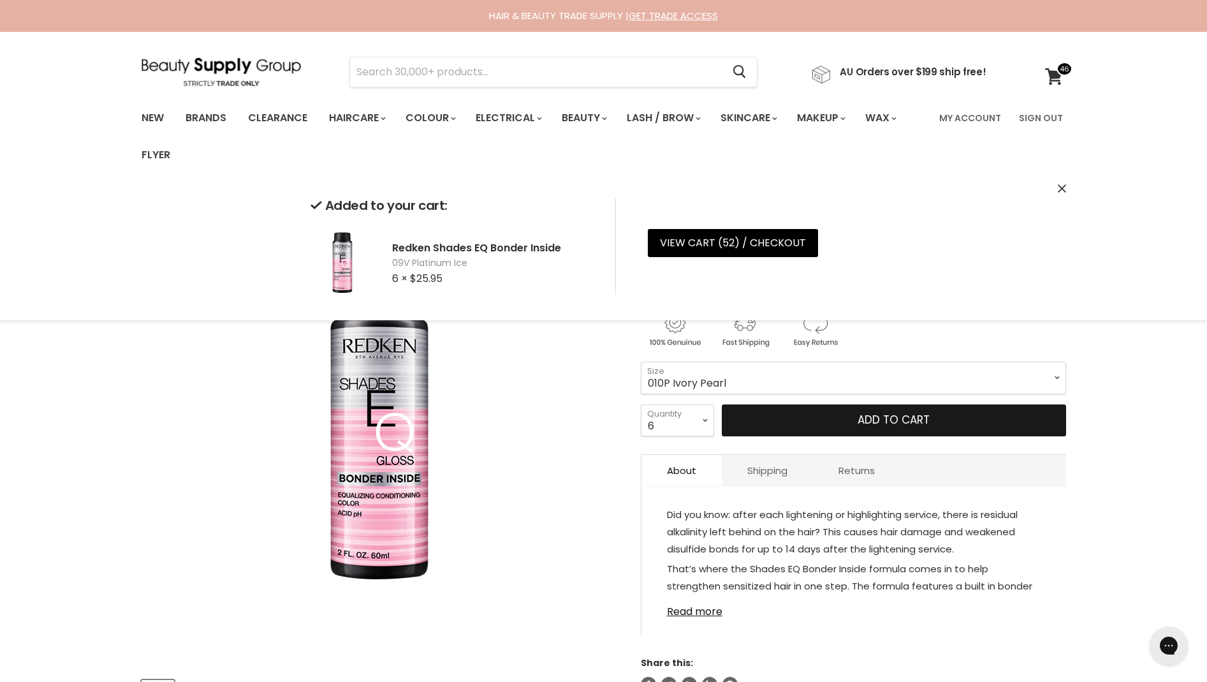
click at [751, 413] on button "Add to cart" at bounding box center [894, 420] width 344 height 32
click at [830, 422] on button "Add to cart" at bounding box center [894, 420] width 344 height 32
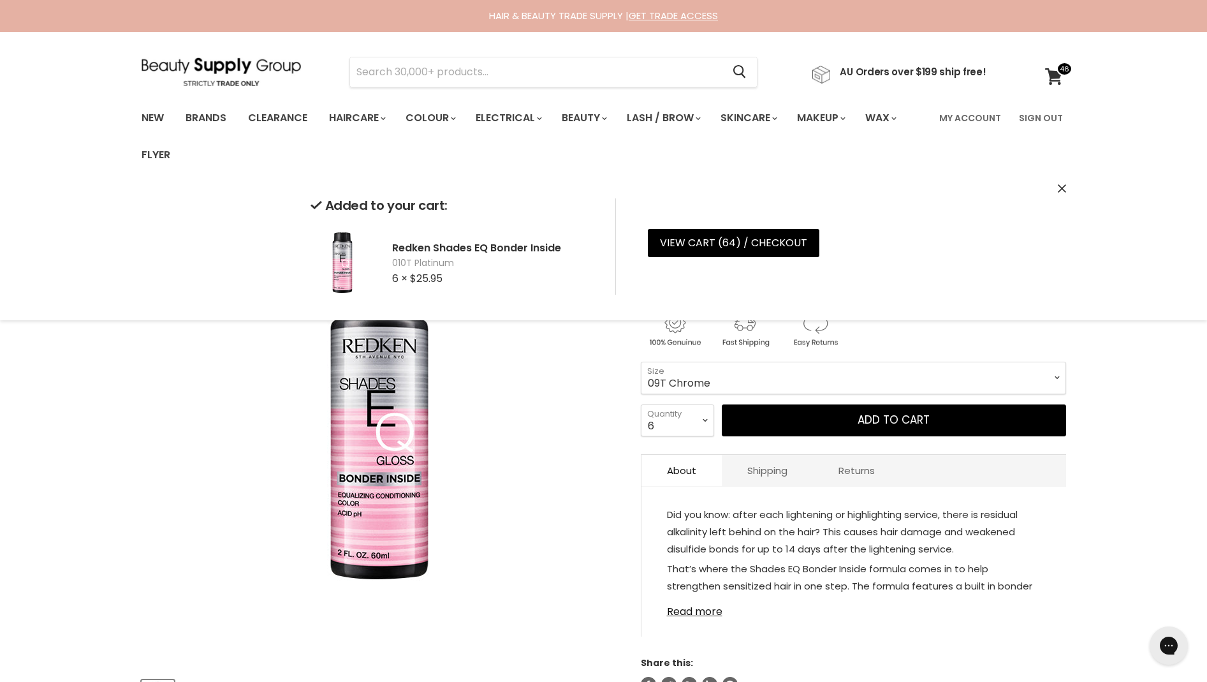
select select "09T Chrome"
select select "4"
type input "4"
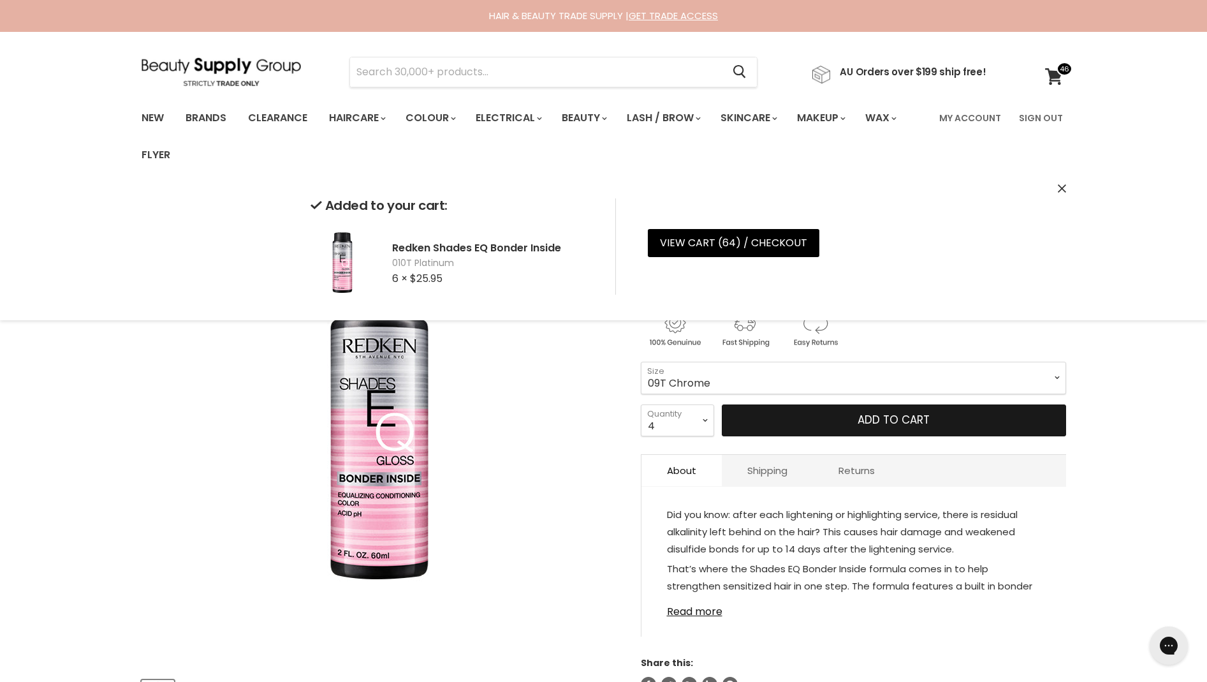
click at [788, 425] on button "Add to cart" at bounding box center [894, 420] width 344 height 32
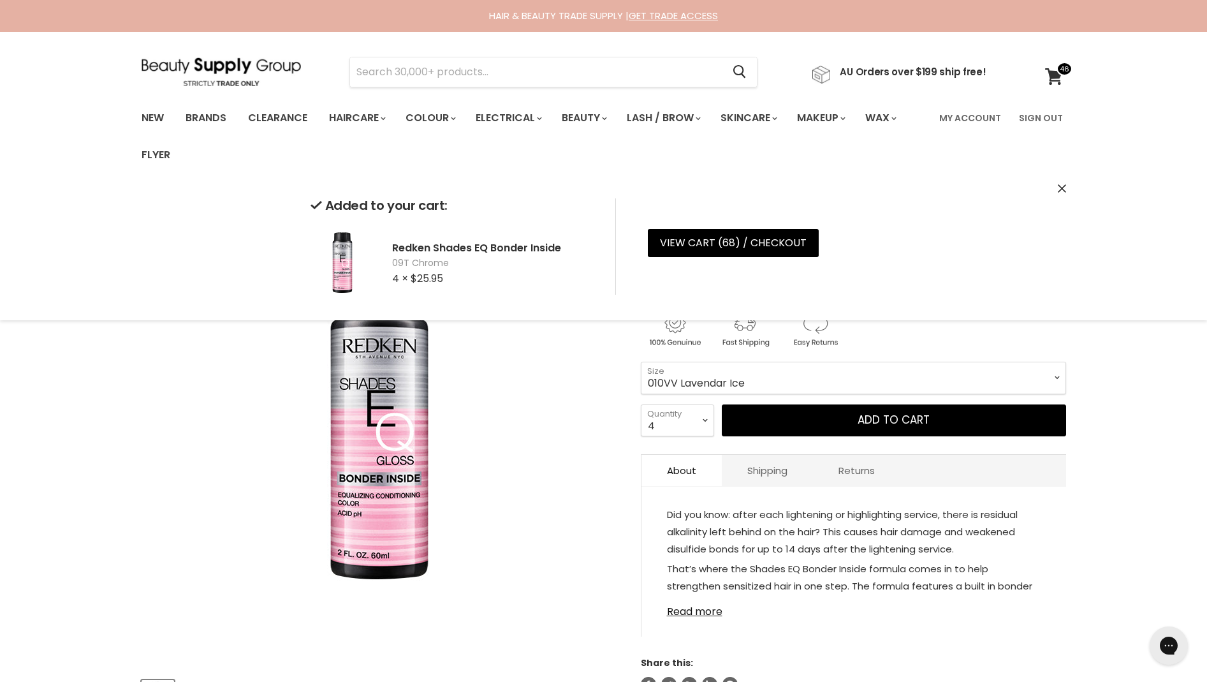
select select "010VV Lavendar Ice"
select select "3"
type input "3"
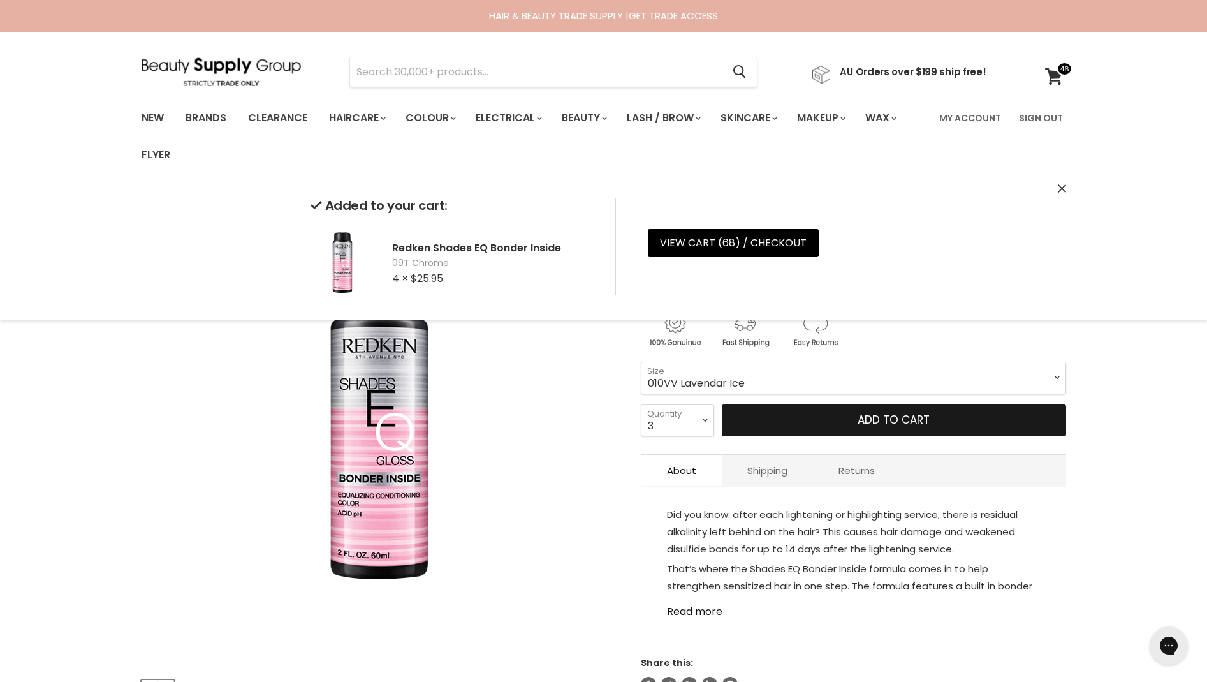
click at [818, 424] on button "Add to cart" at bounding box center [894, 420] width 344 height 32
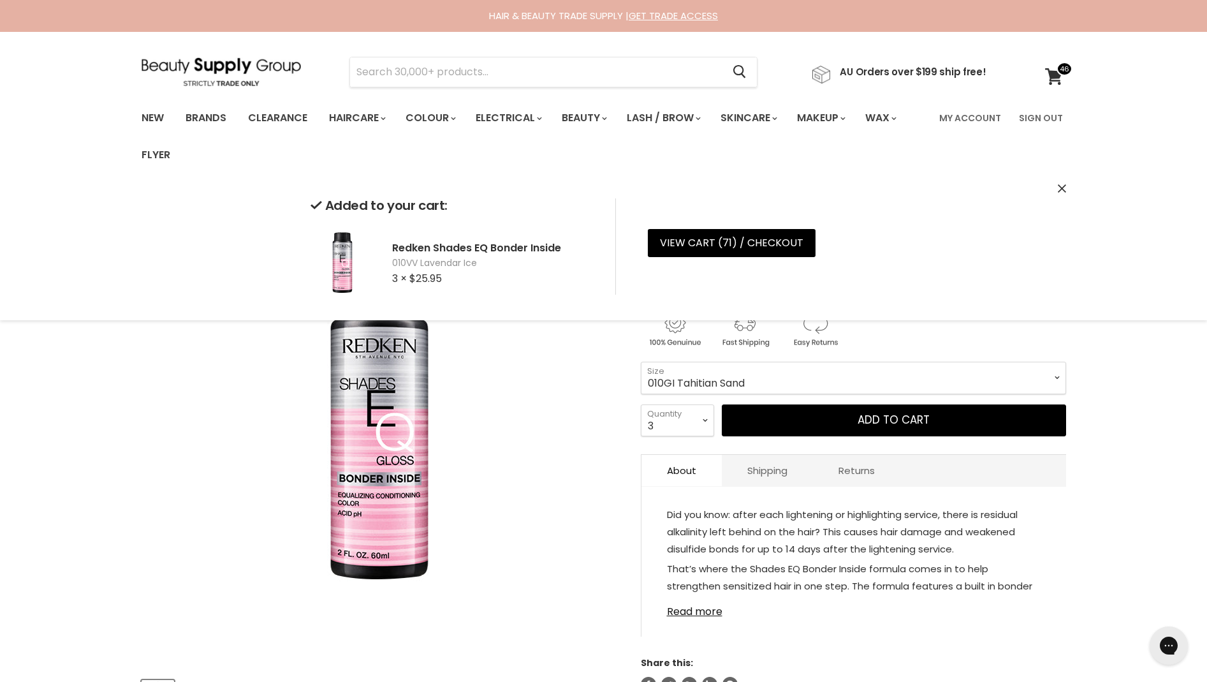
select select "010GI Tahitian Sand"
select select "5"
type input "5"
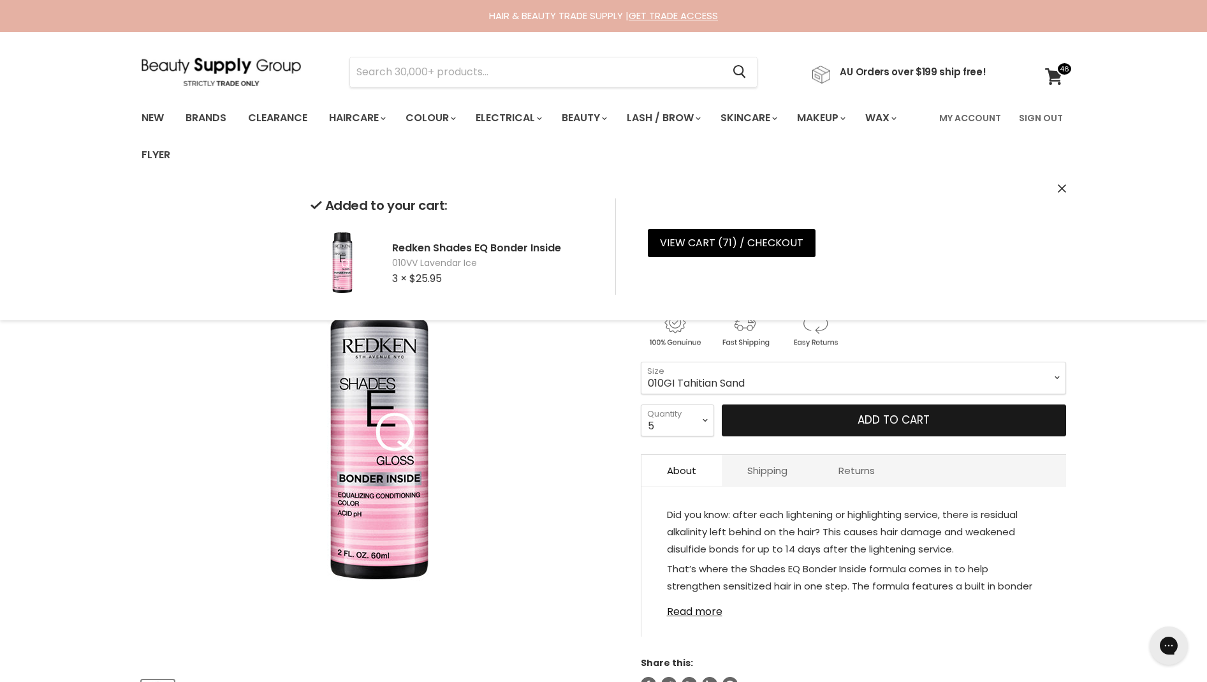
click at [790, 418] on button "Add to cart" at bounding box center [894, 420] width 344 height 32
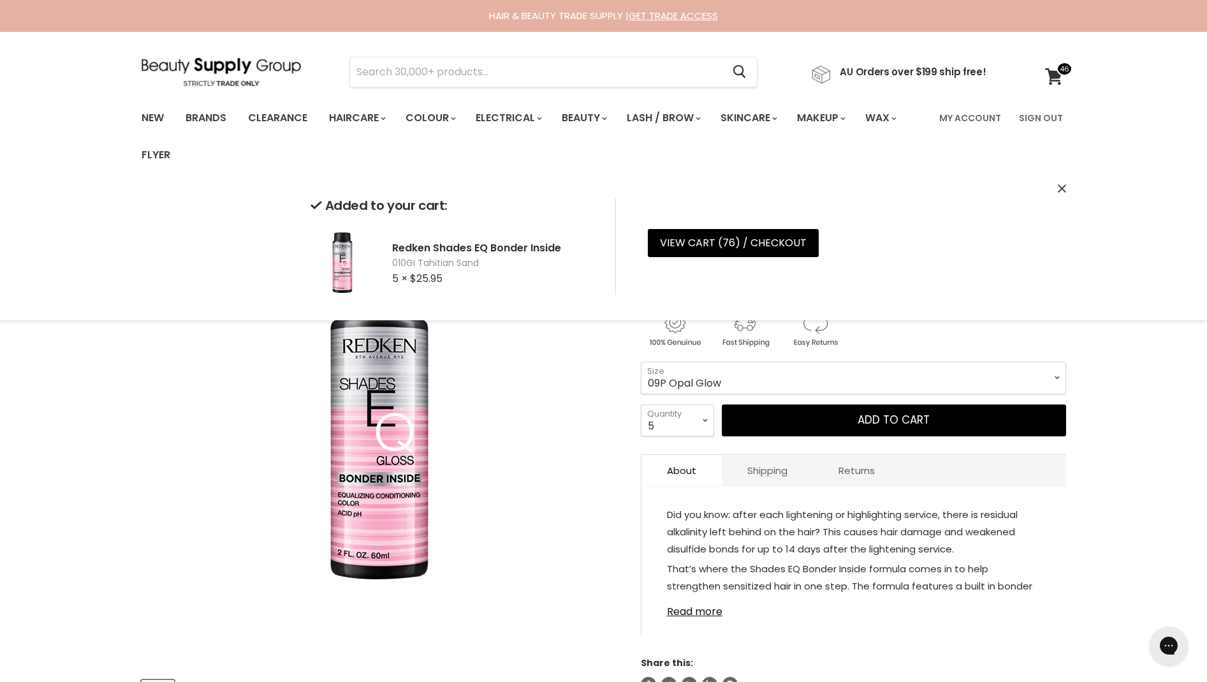
select select "09P Opal Glow"
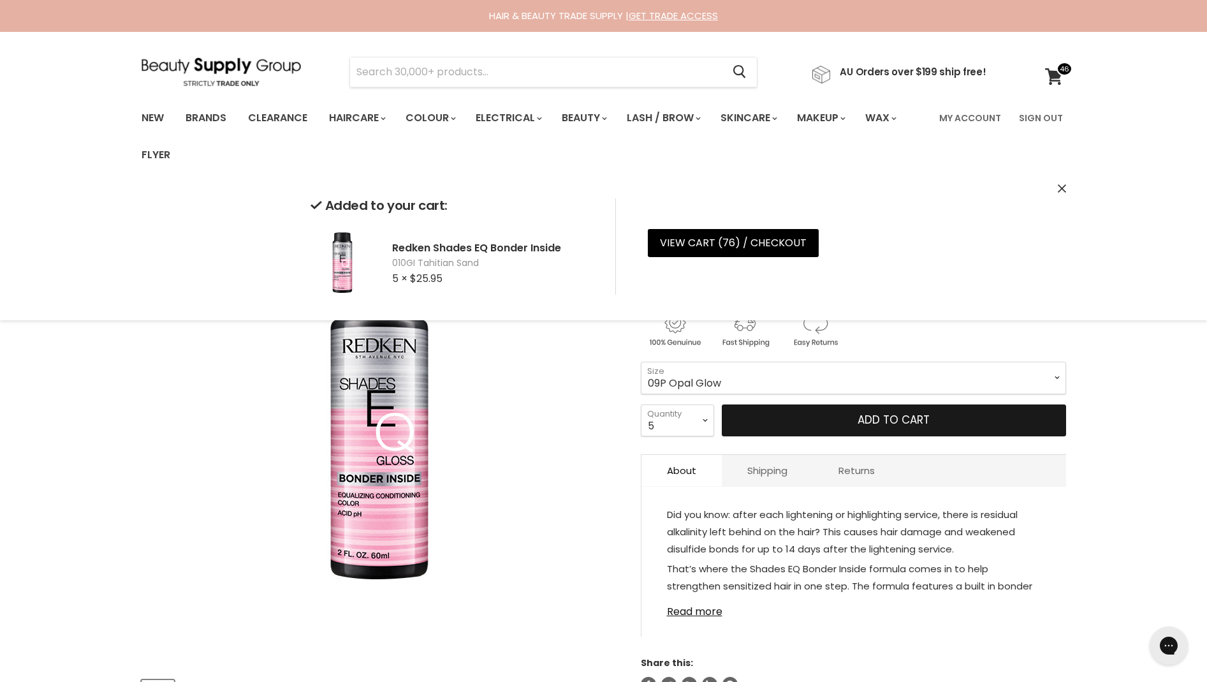
click at [776, 418] on button "Add to cart" at bounding box center [894, 420] width 344 height 32
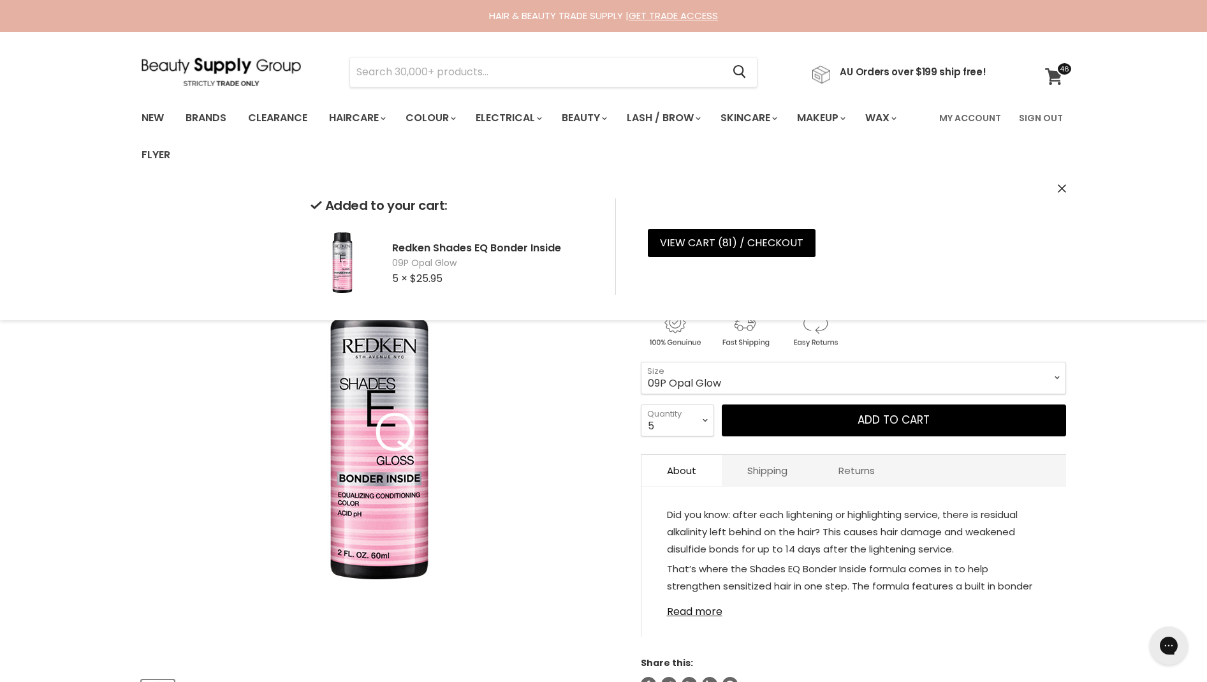
click at [1058, 66] on span at bounding box center [1065, 69] width 16 height 14
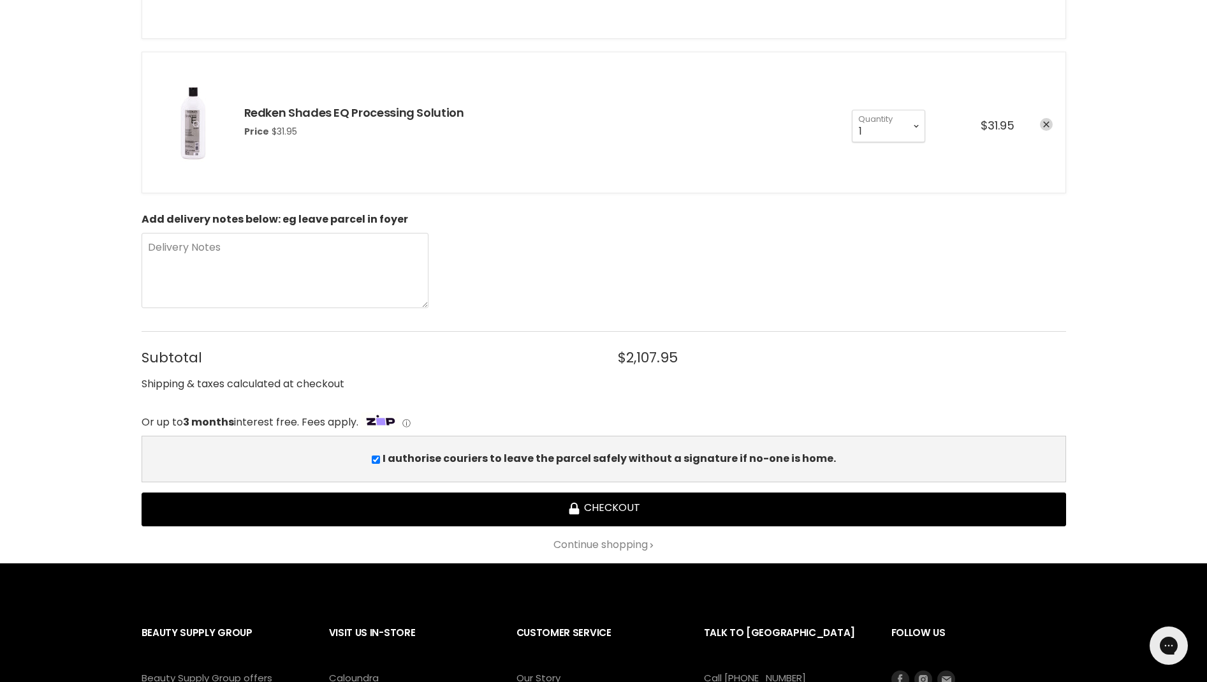
scroll to position [2739, 0]
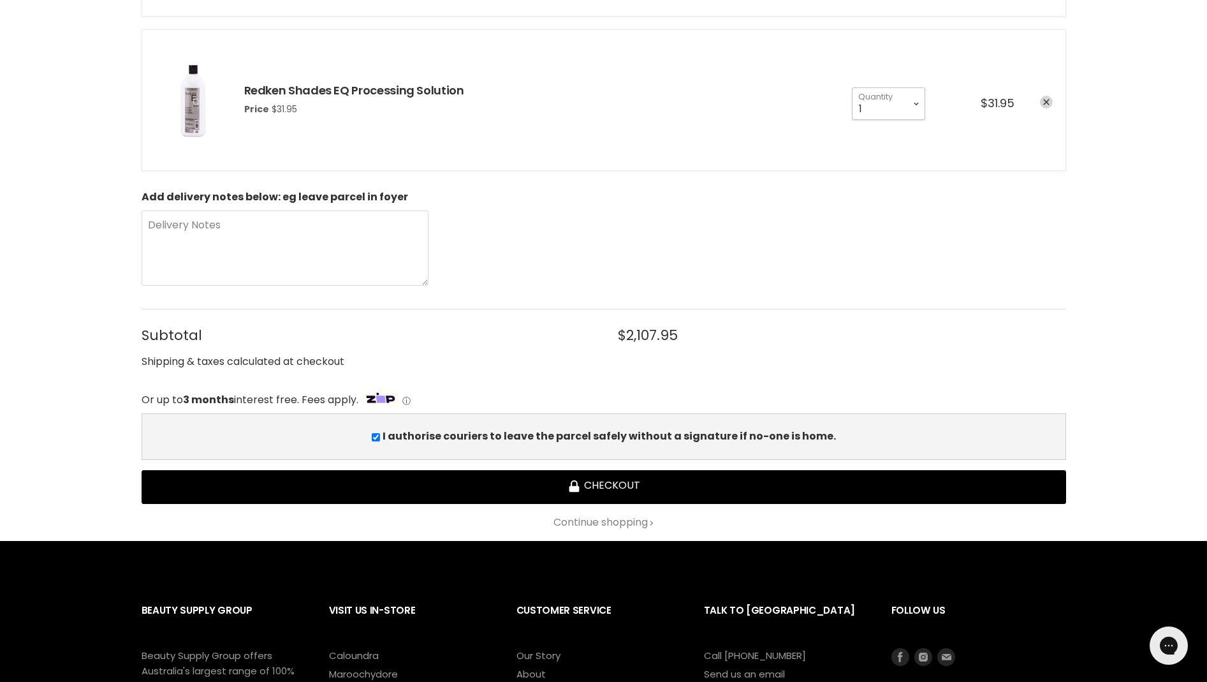
select select "4"
type input "4"
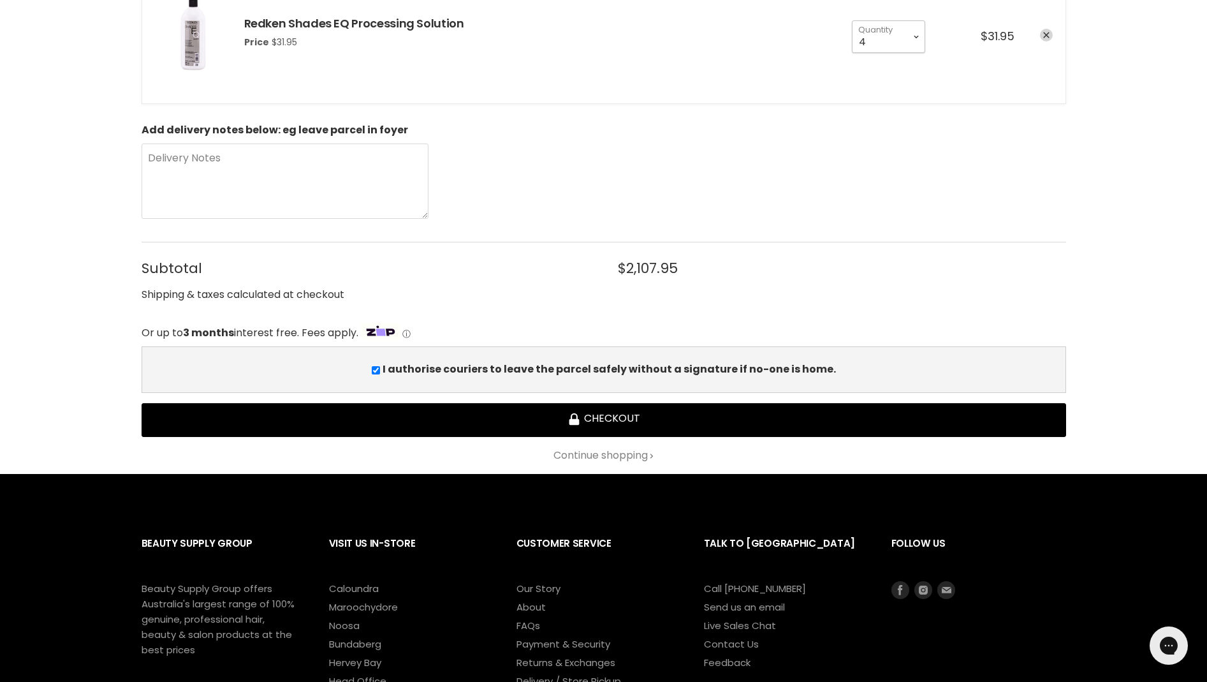
scroll to position [2705, 1]
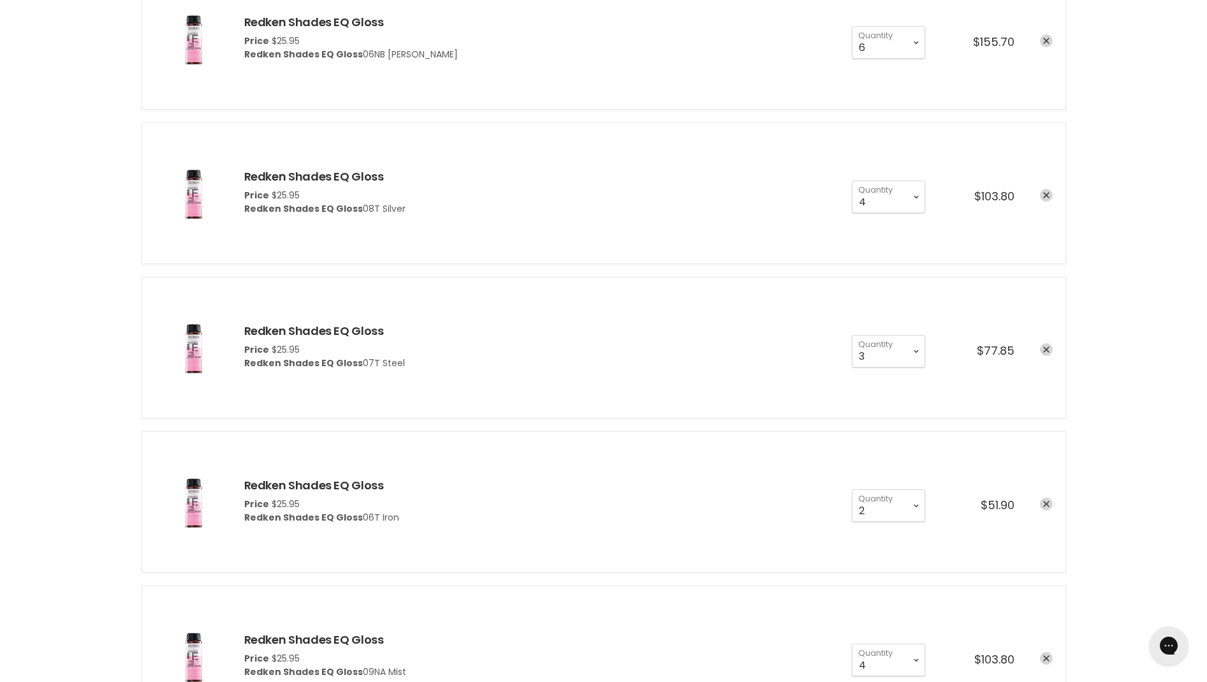
scroll to position [1720, 0]
select select "2"
type input "2"
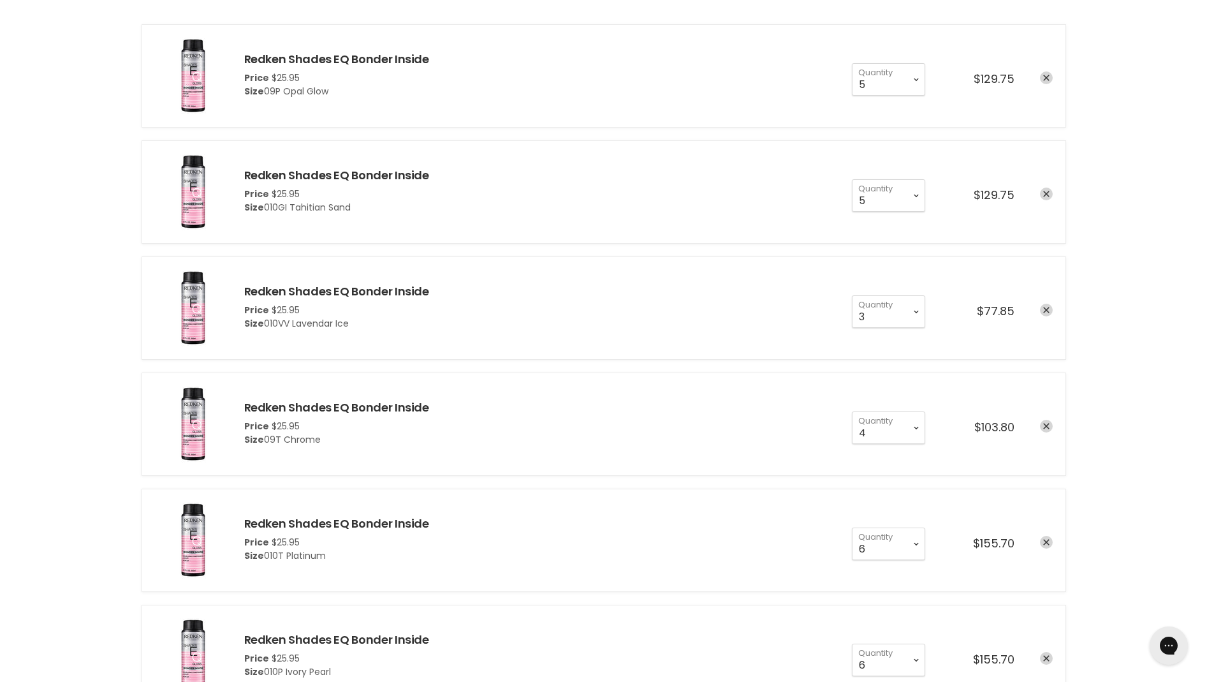
scroll to position [241, 0]
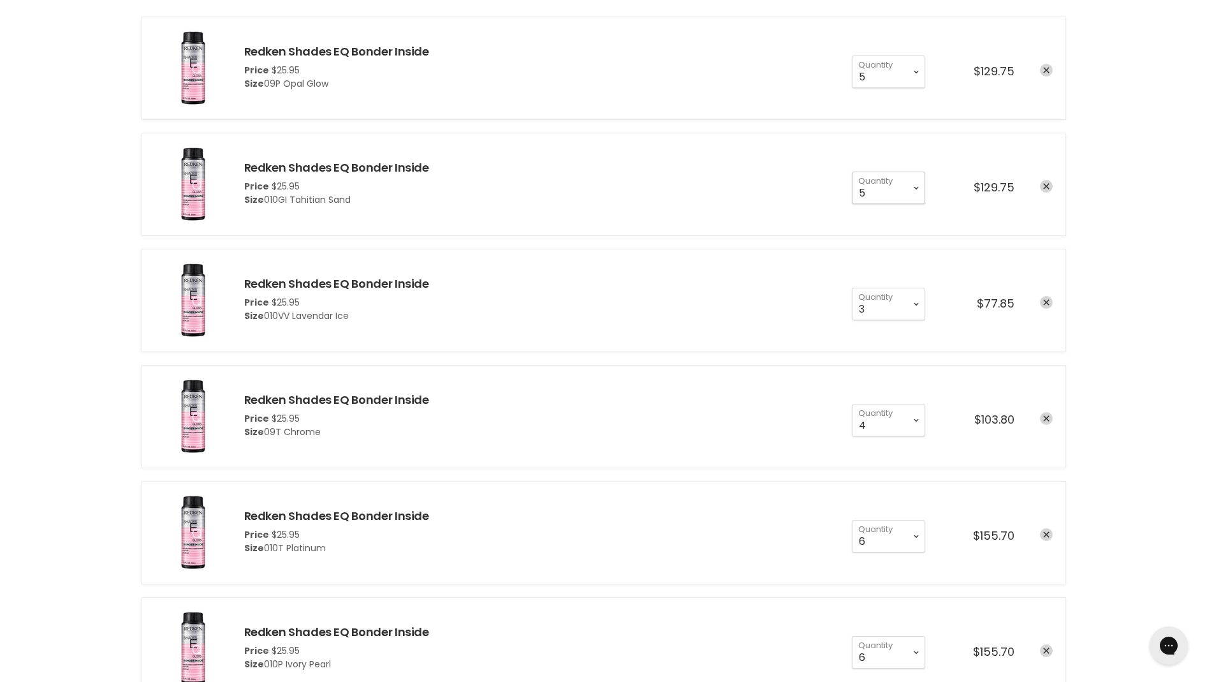
select select "4"
type input "4"
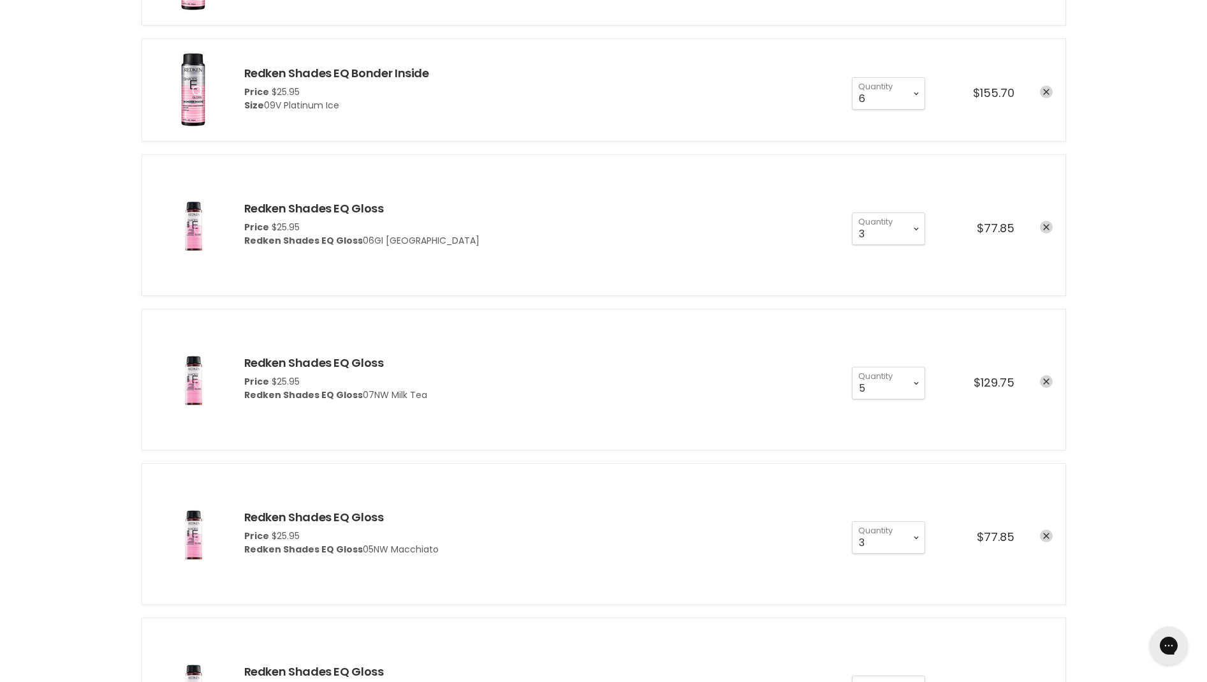
scroll to position [948, 0]
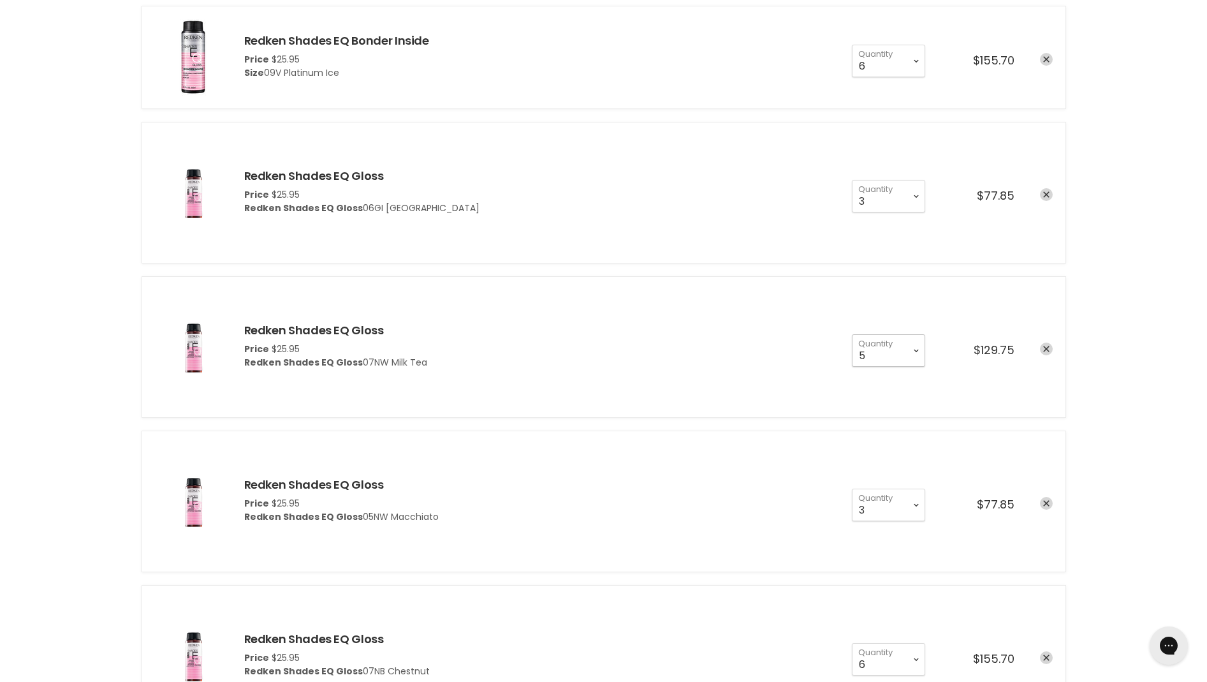
select select "4"
type input "4"
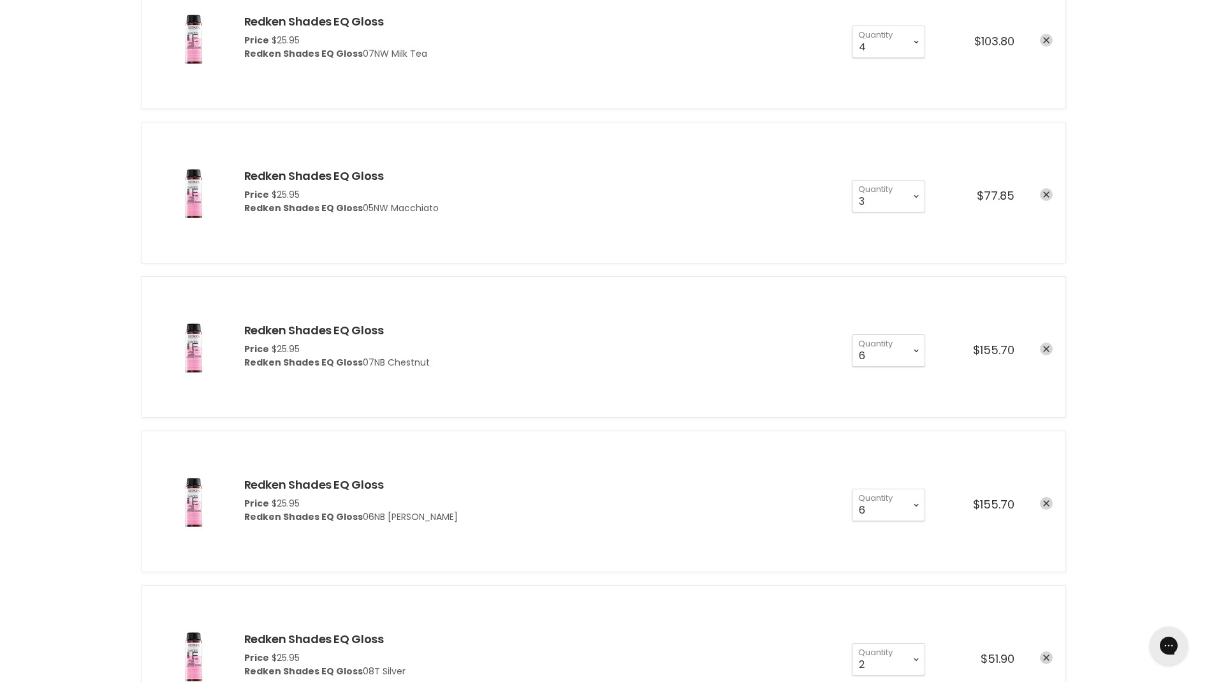
scroll to position [1259, 0]
select select "4"
type input "4"
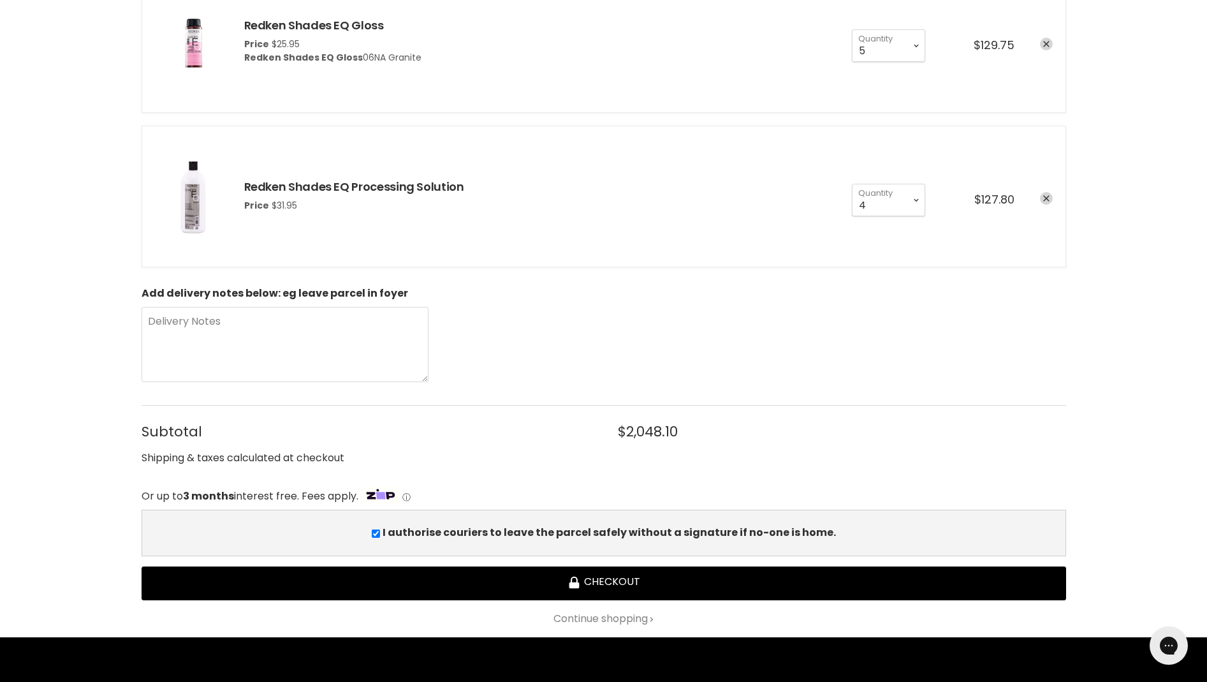
scroll to position [2651, 0]
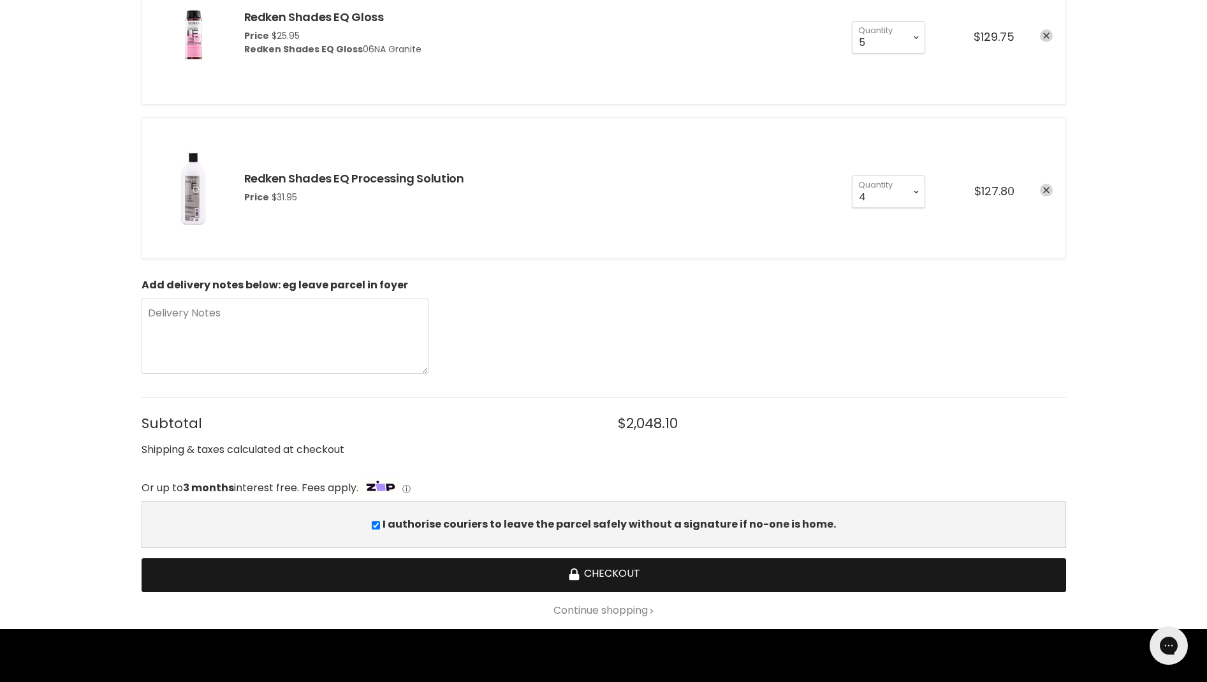
click at [664, 569] on button "Checkout" at bounding box center [604, 575] width 925 height 34
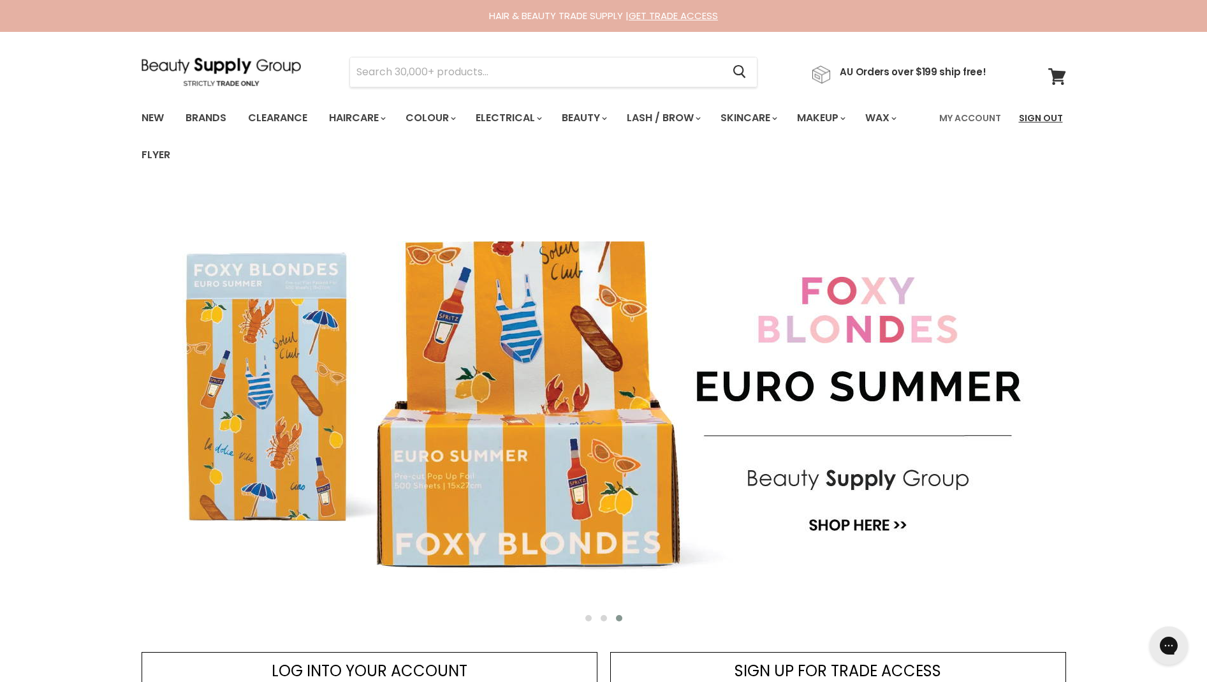
click at [1052, 114] on link "Sign Out" at bounding box center [1041, 118] width 59 height 27
